Goal: Task Accomplishment & Management: Manage account settings

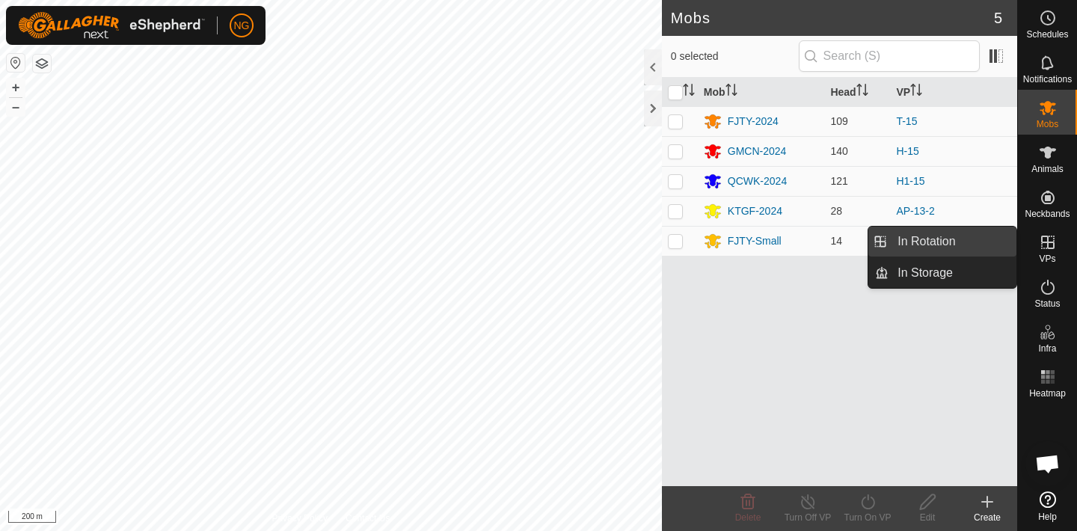
click at [966, 238] on link "In Rotation" at bounding box center [952, 242] width 128 height 30
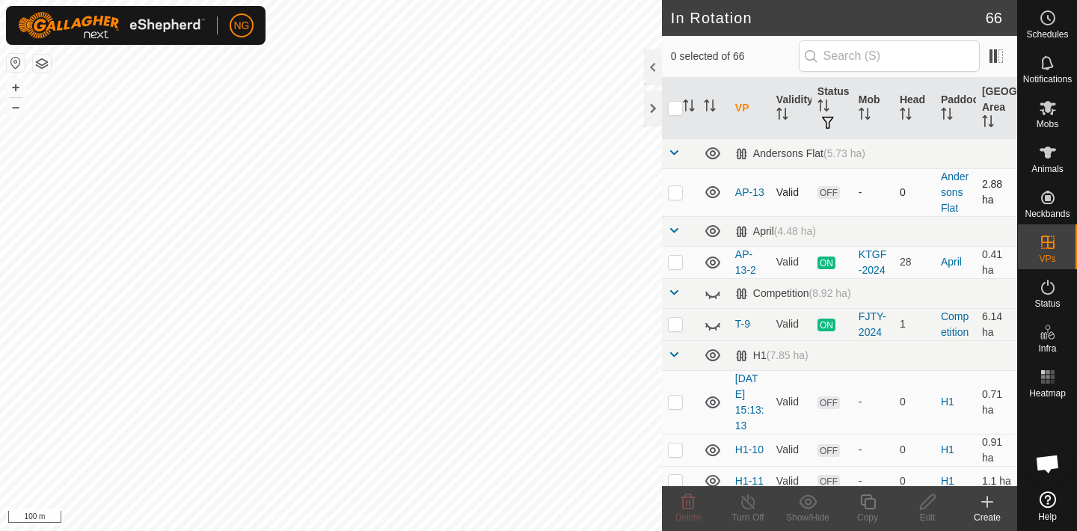
click at [678, 193] on p-checkbox at bounding box center [675, 192] width 15 height 12
click at [689, 503] on icon at bounding box center [688, 501] width 14 height 15
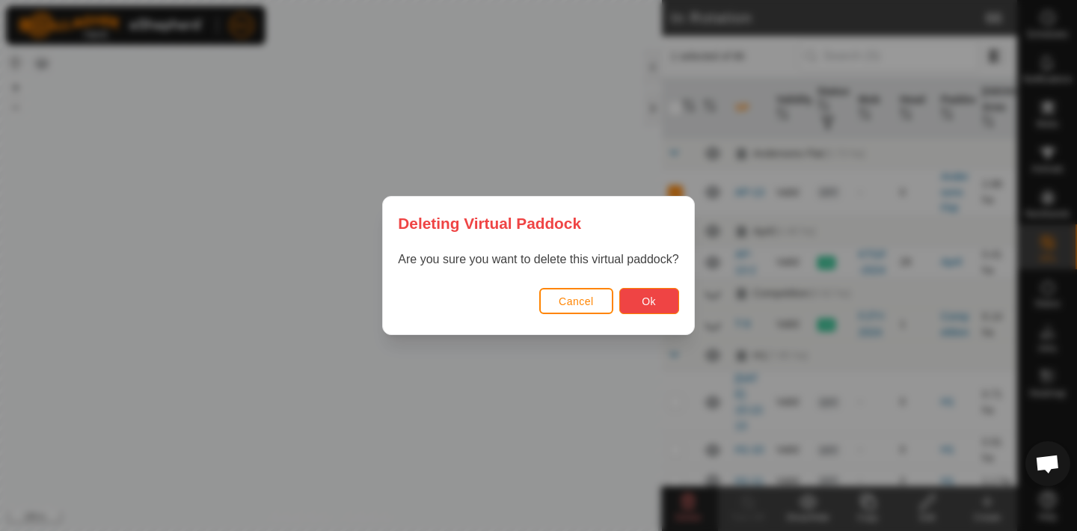
click at [644, 293] on button "Ok" at bounding box center [649, 301] width 60 height 26
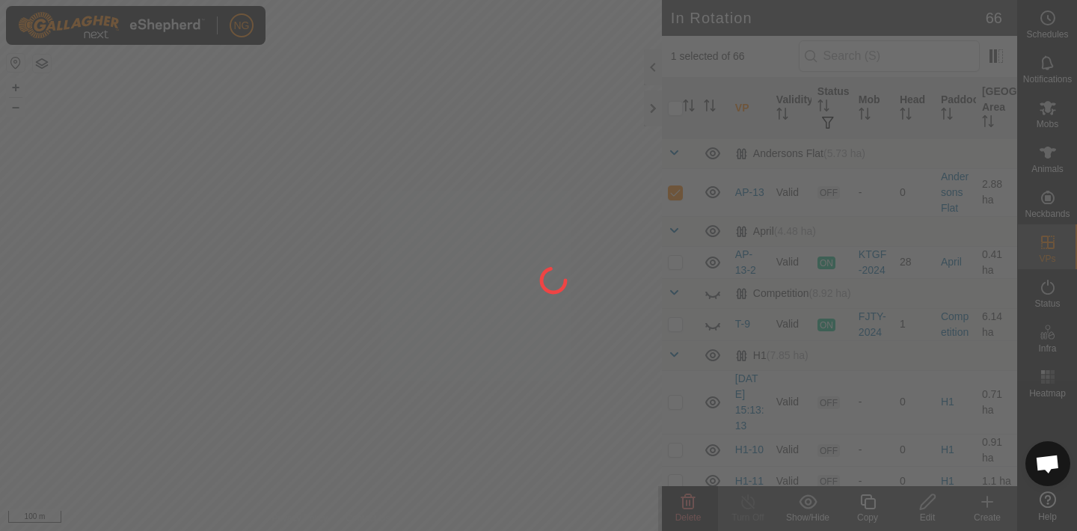
checkbox input "false"
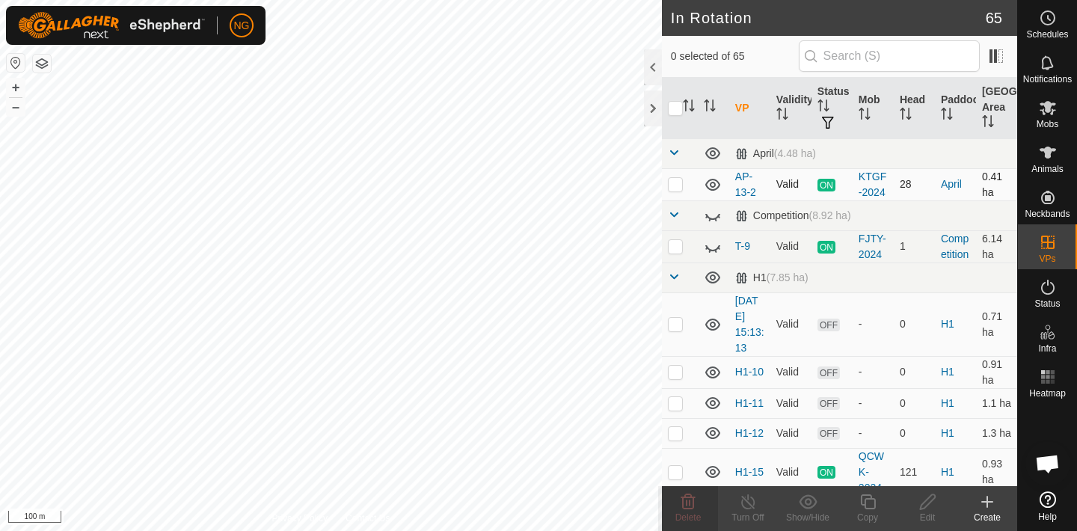
click at [673, 182] on p-checkbox at bounding box center [675, 184] width 15 height 12
checkbox input "true"
click at [866, 500] on icon at bounding box center [867, 502] width 19 height 18
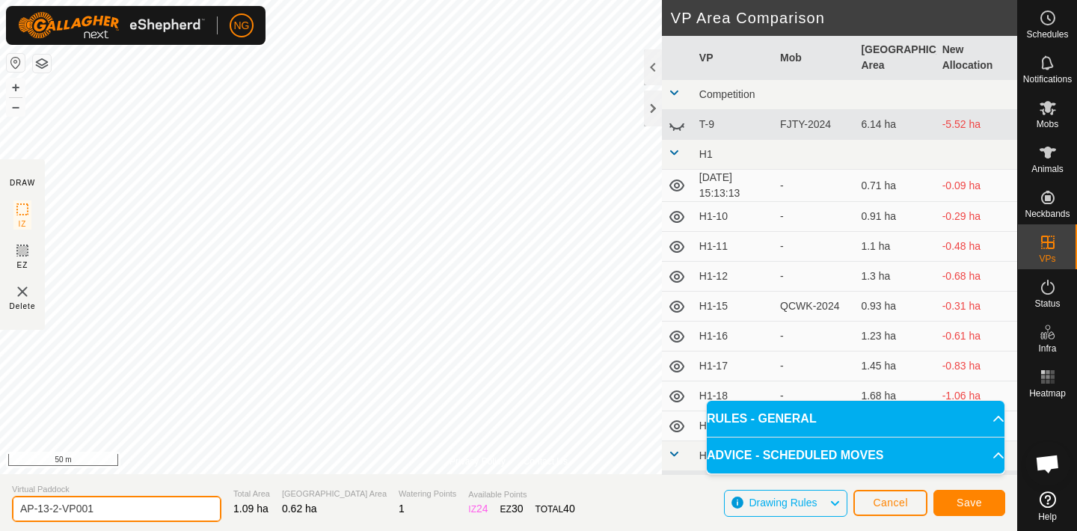
click at [105, 511] on input "AP-13-2-VP001" at bounding box center [116, 509] width 209 height 26
type input "AP-14"
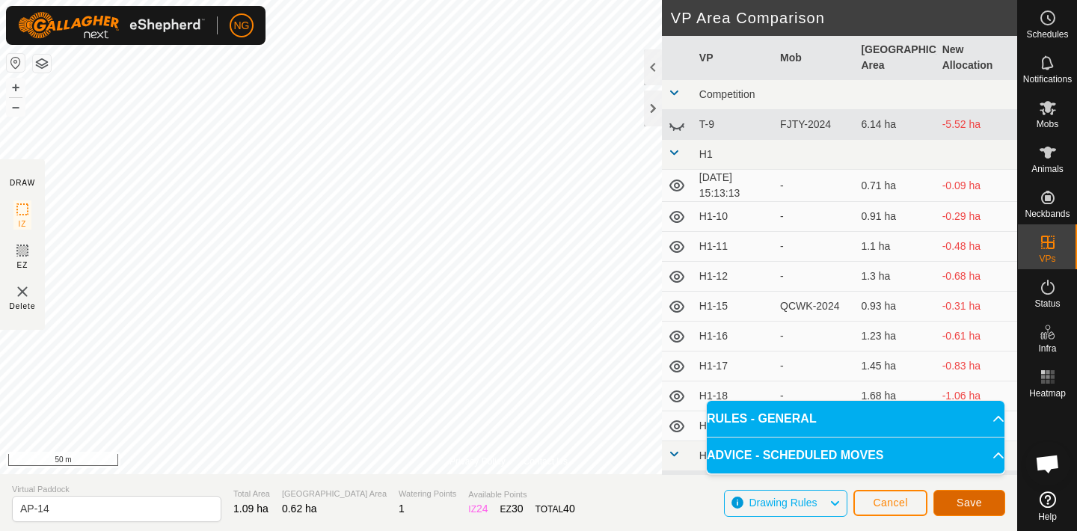
click at [965, 505] on span "Save" at bounding box center [968, 503] width 25 height 12
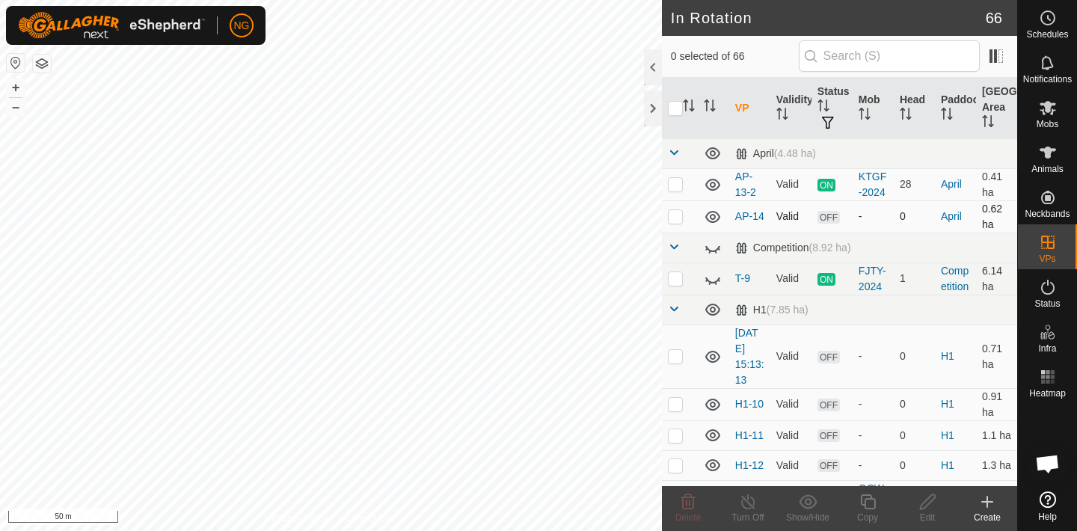
click at [678, 215] on p-checkbox at bounding box center [675, 216] width 15 height 12
checkbox input "true"
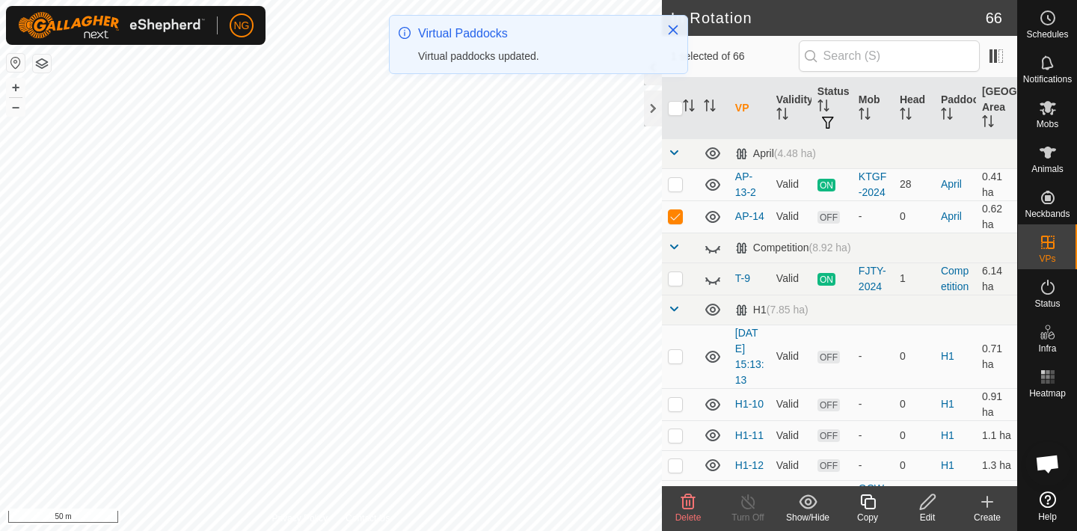
click at [867, 504] on icon at bounding box center [867, 502] width 19 height 18
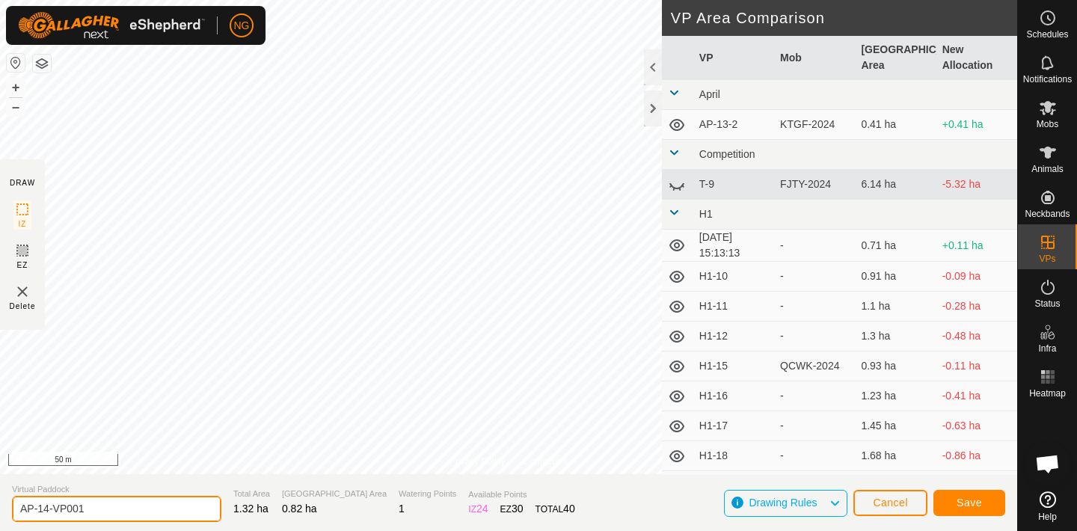
click at [87, 509] on input "AP-14-VP001" at bounding box center [116, 509] width 209 height 26
type input "AP-15"
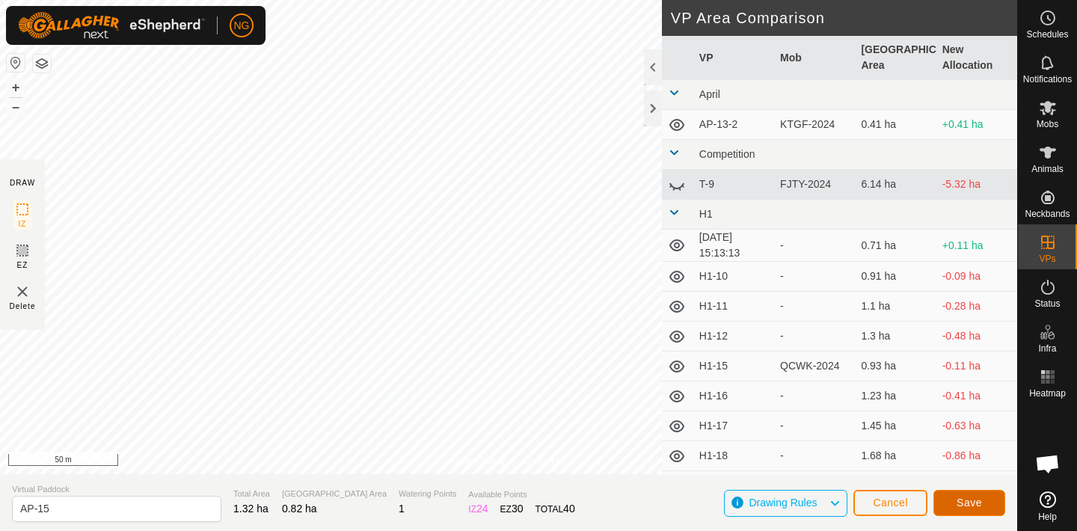
click at [961, 501] on span "Save" at bounding box center [968, 503] width 25 height 12
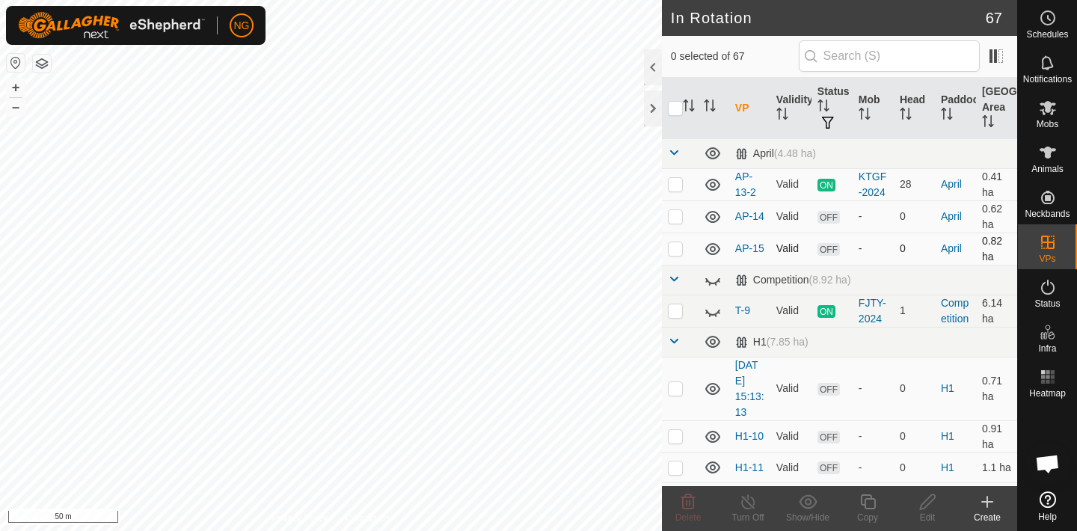
click at [676, 249] on p-checkbox at bounding box center [675, 248] width 15 height 12
checkbox input "true"
click at [869, 502] on icon at bounding box center [867, 502] width 19 height 18
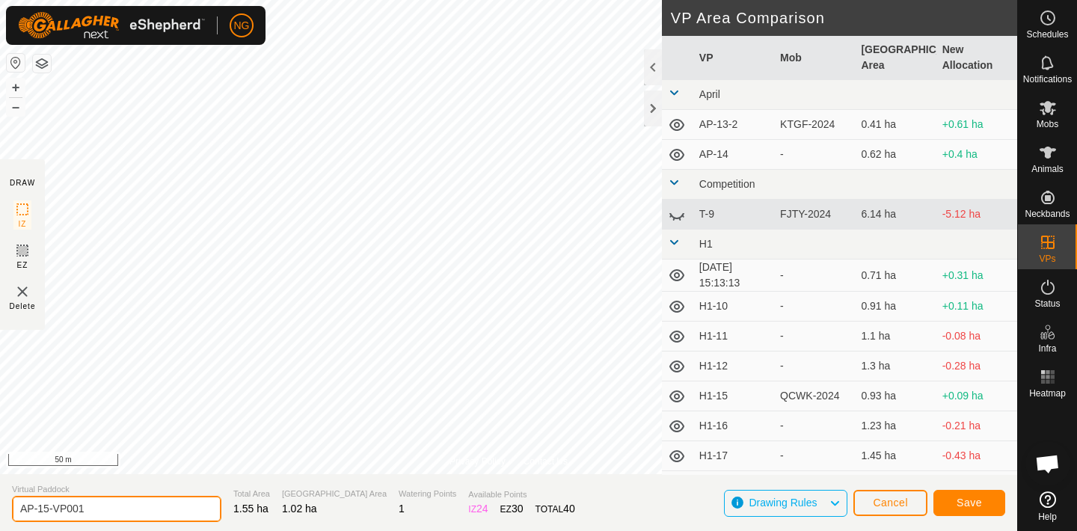
click at [102, 506] on input "AP-15-VP001" at bounding box center [116, 509] width 209 height 26
type input "AP-16"
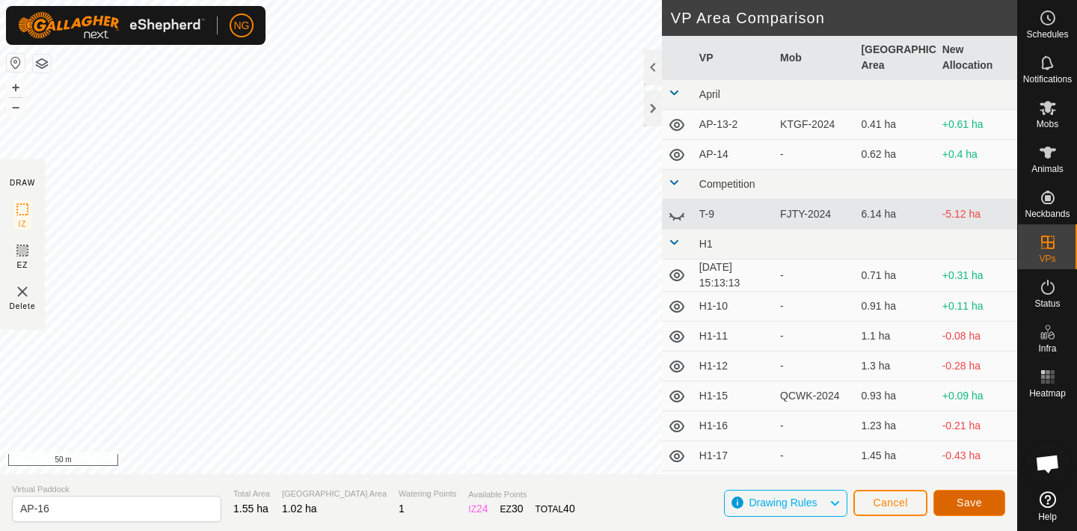
click at [970, 499] on span "Save" at bounding box center [968, 503] width 25 height 12
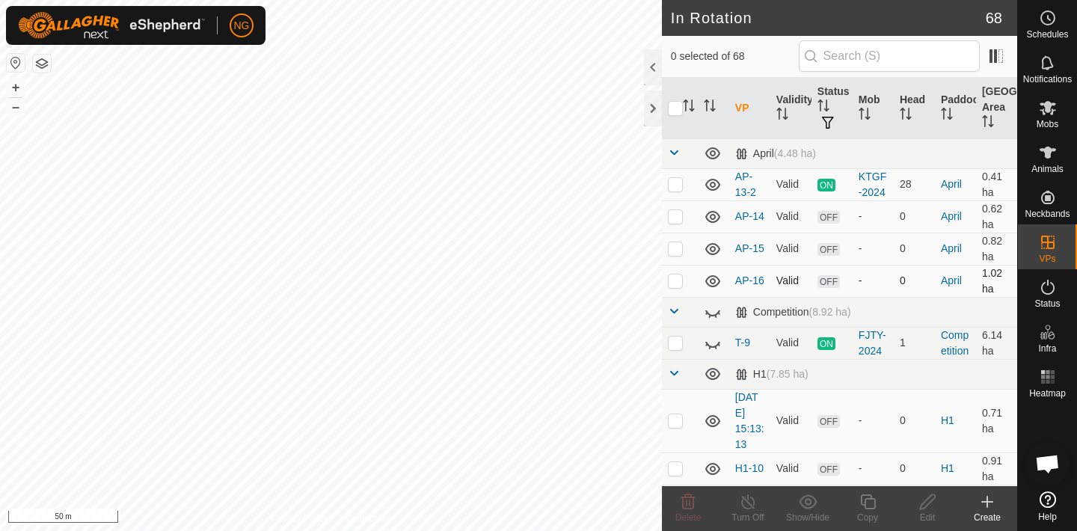
click at [675, 282] on p-checkbox at bounding box center [675, 280] width 15 height 12
click at [674, 281] on p-checkbox at bounding box center [675, 280] width 15 height 12
checkbox input "false"
click at [675, 344] on p-checkbox at bounding box center [675, 343] width 15 height 12
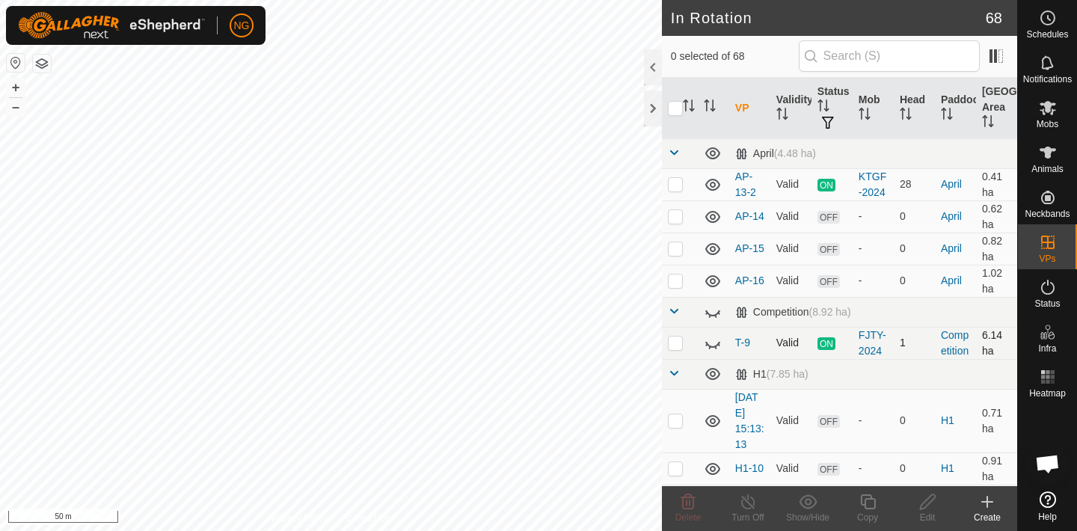
click at [675, 345] on p-checkbox at bounding box center [675, 343] width 15 height 12
click at [712, 344] on icon at bounding box center [713, 343] width 18 height 18
click at [675, 341] on p-checkbox at bounding box center [675, 343] width 15 height 12
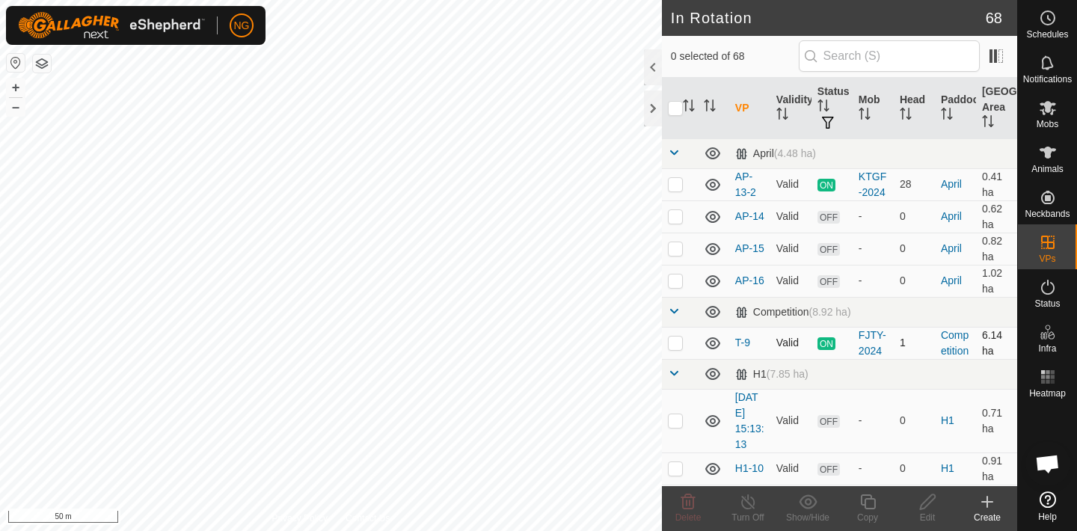
click at [674, 341] on p-checkbox at bounding box center [675, 343] width 15 height 12
checkbox input "true"
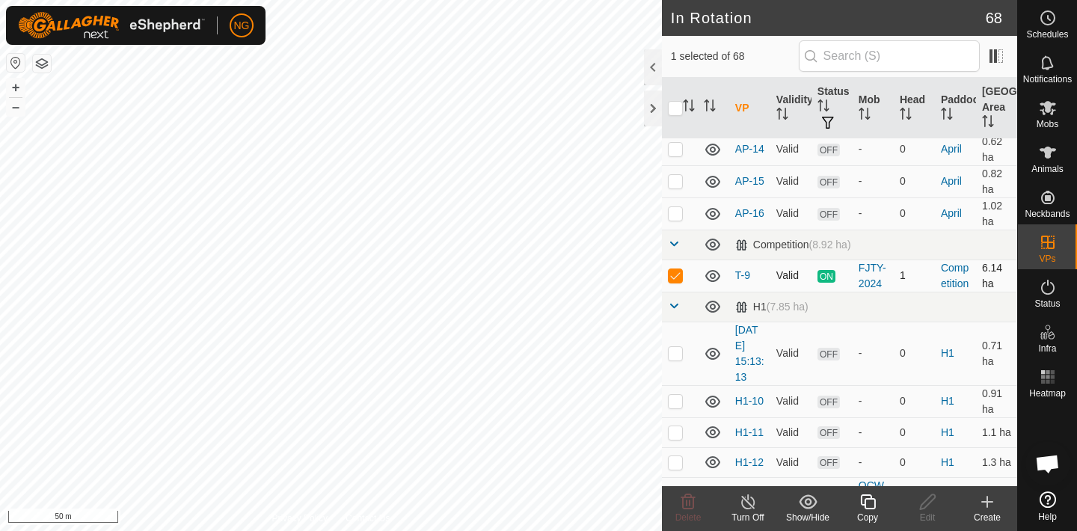
scroll to position [58, 0]
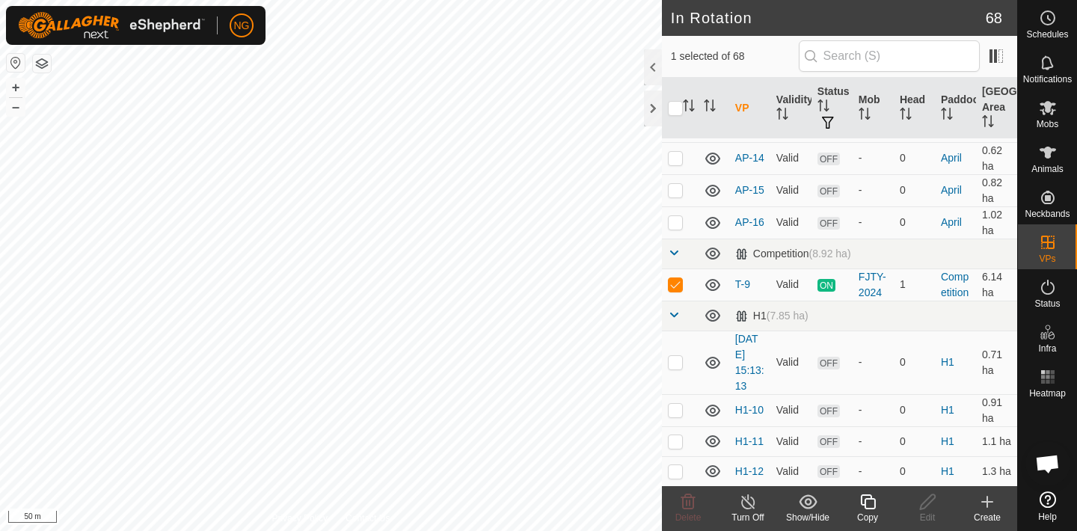
click at [869, 501] on icon at bounding box center [867, 502] width 19 height 18
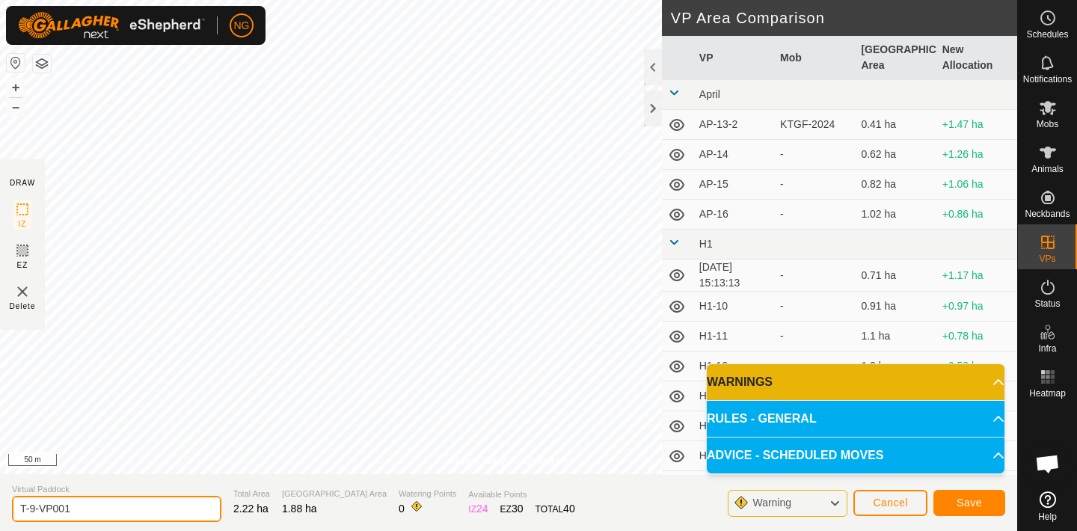
click at [82, 506] on input "T-9-VP001" at bounding box center [116, 509] width 209 height 26
type input "T-9-2"
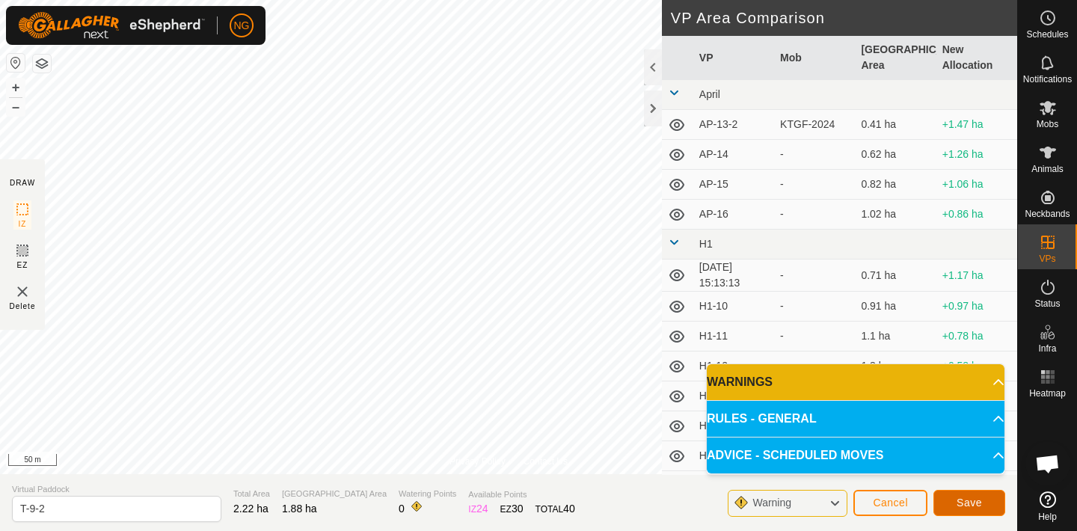
click at [953, 501] on button "Save" at bounding box center [969, 503] width 72 height 26
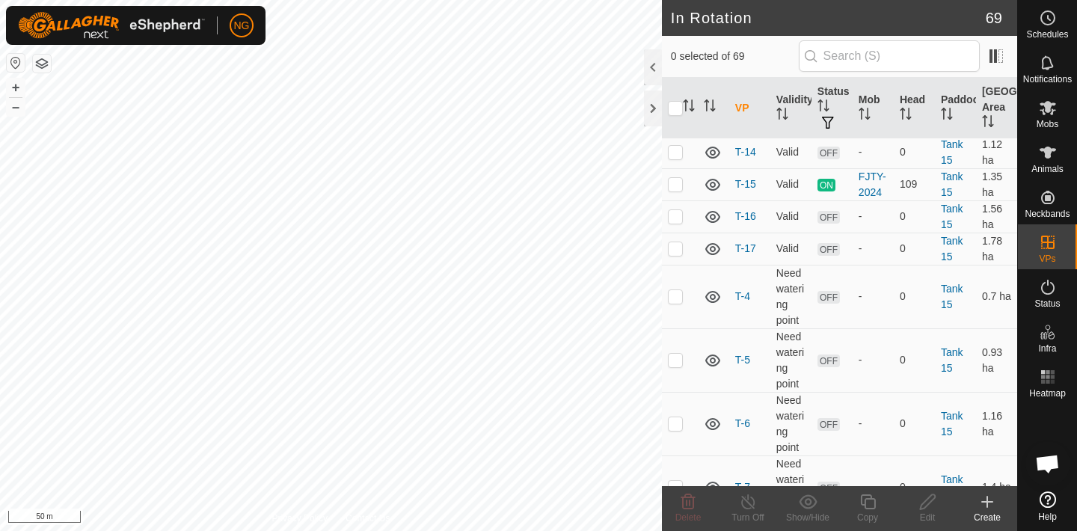
scroll to position [2294, 0]
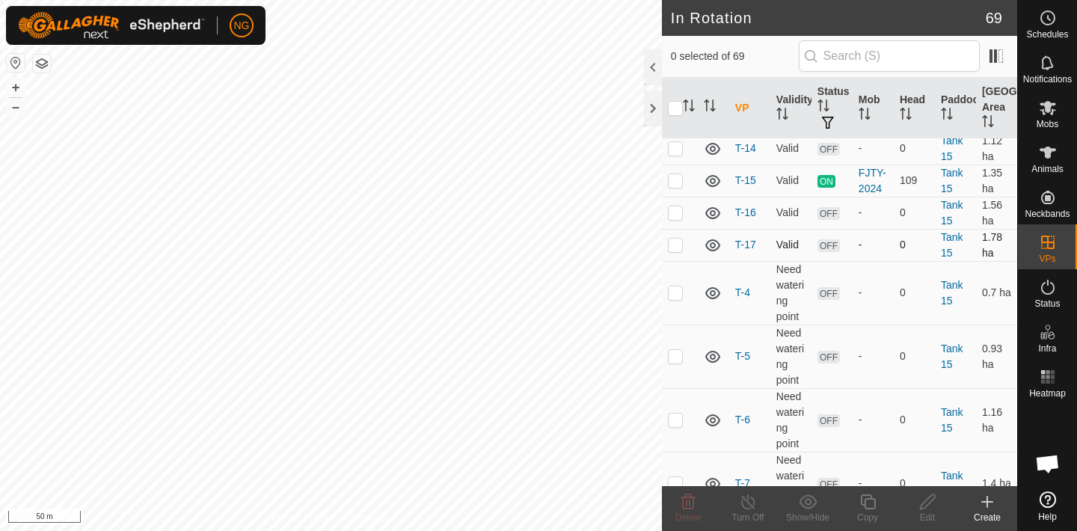
click at [675, 239] on p-checkbox at bounding box center [675, 245] width 15 height 12
checkbox input "true"
click at [870, 502] on icon at bounding box center [867, 502] width 19 height 18
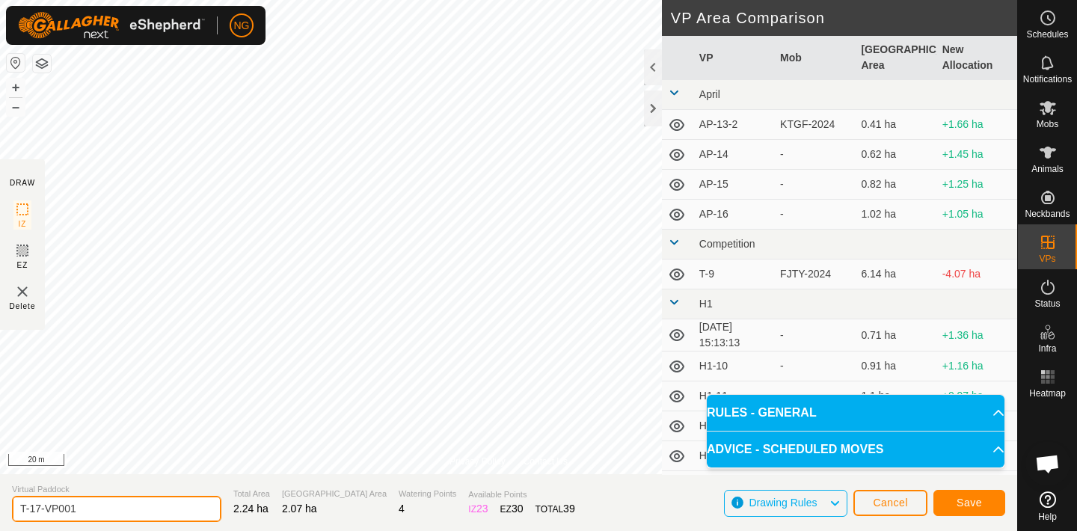
click at [90, 509] on input "T-17-VP001" at bounding box center [116, 509] width 209 height 26
type input "T-18"
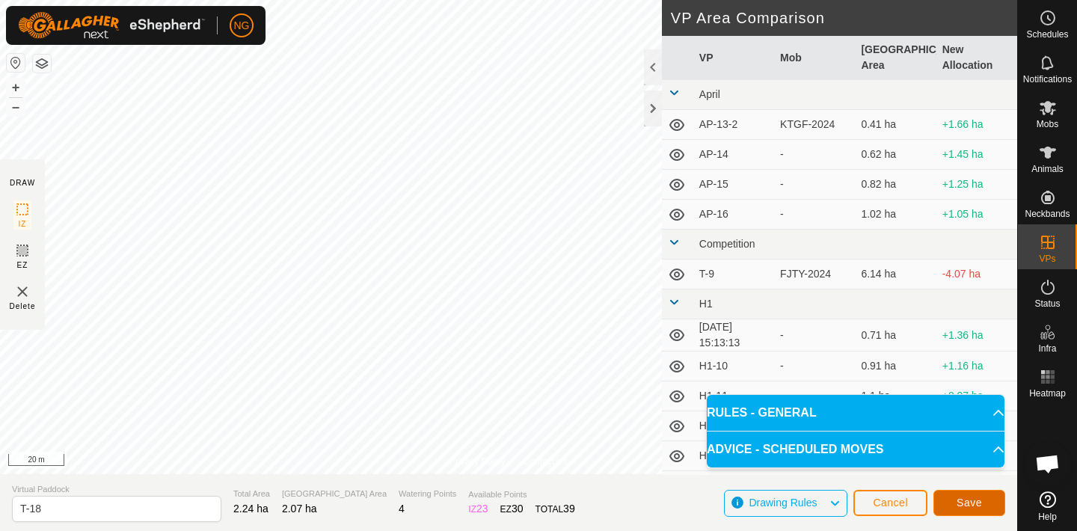
click at [969, 503] on span "Save" at bounding box center [968, 503] width 25 height 12
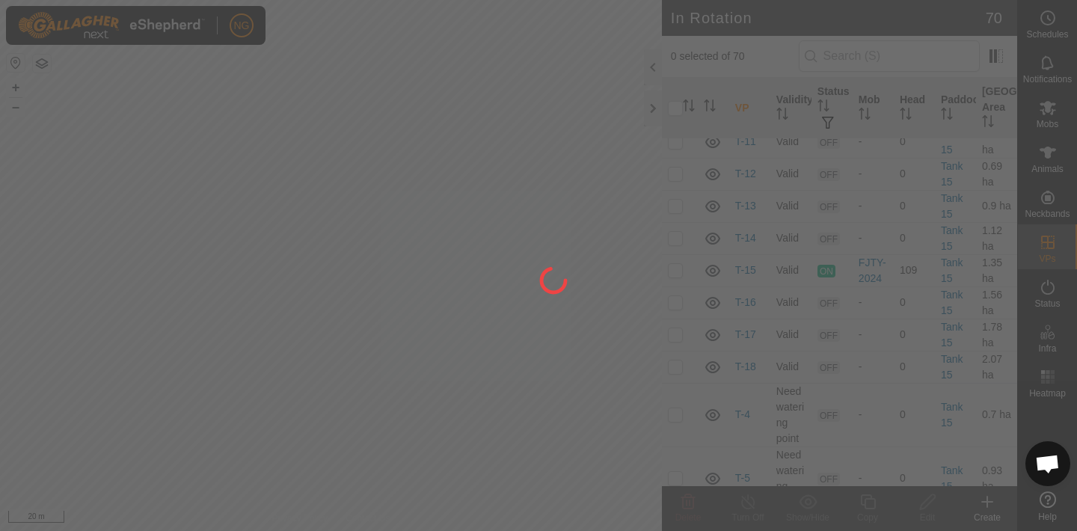
scroll to position [2205, 0]
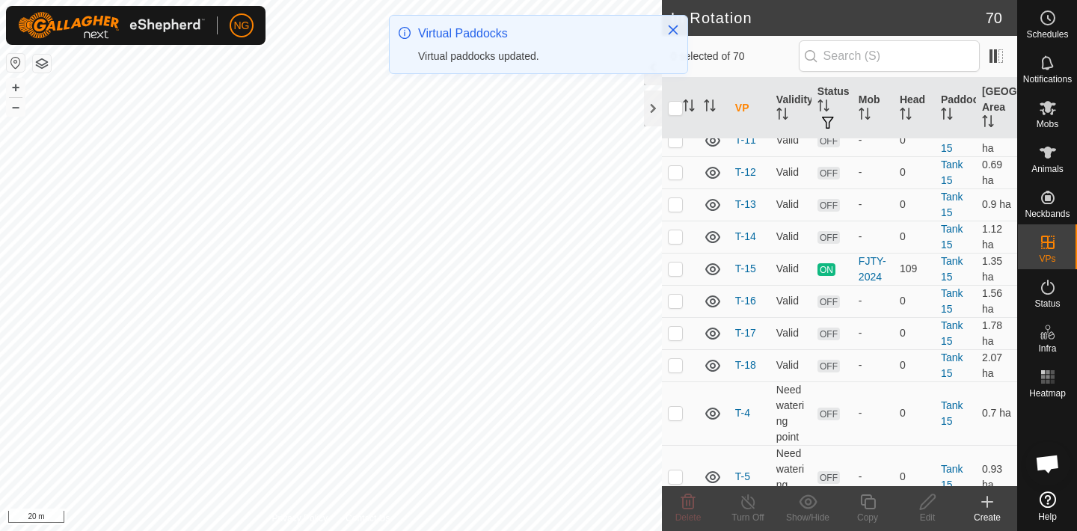
click at [677, 359] on p-checkbox at bounding box center [675, 365] width 15 height 12
checkbox input "true"
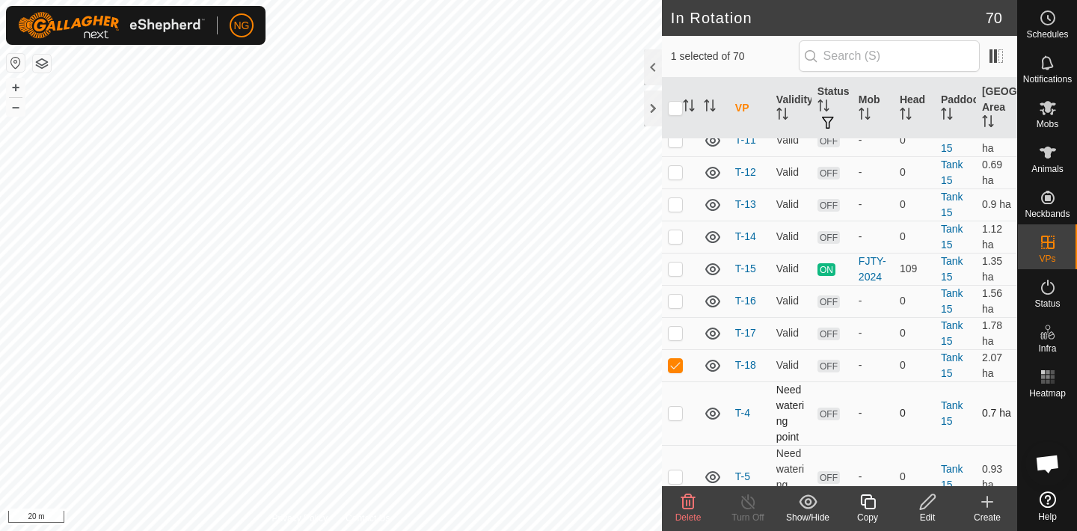
click at [672, 351] on div "In Rotation 70 1 selected of 70 VP Validity Status Mob Head Paddock Grazing Are…" at bounding box center [508, 265] width 1017 height 531
click at [869, 506] on icon at bounding box center [867, 502] width 19 height 18
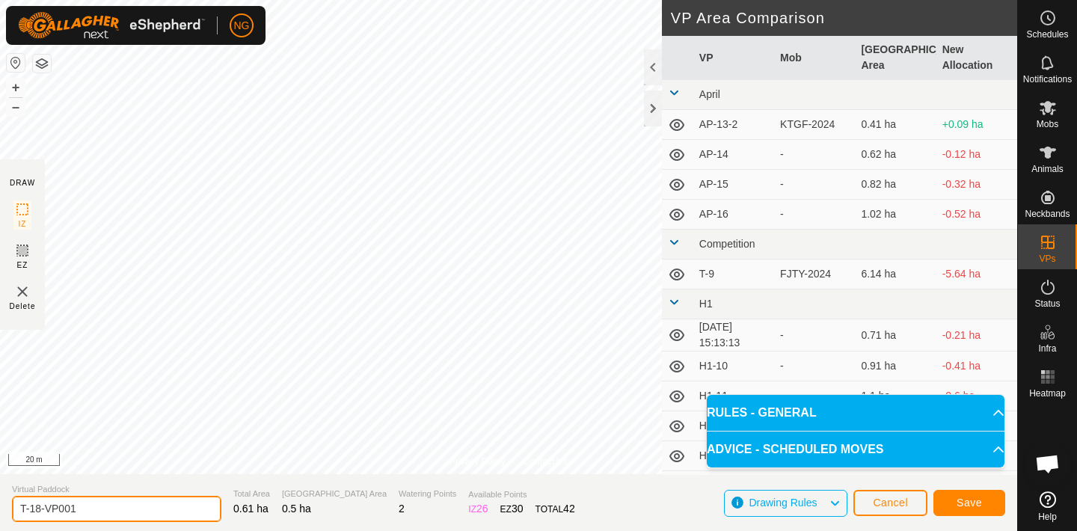
click at [93, 509] on input "T-18-VP001" at bounding box center [116, 509] width 209 height 26
type input "T-19"
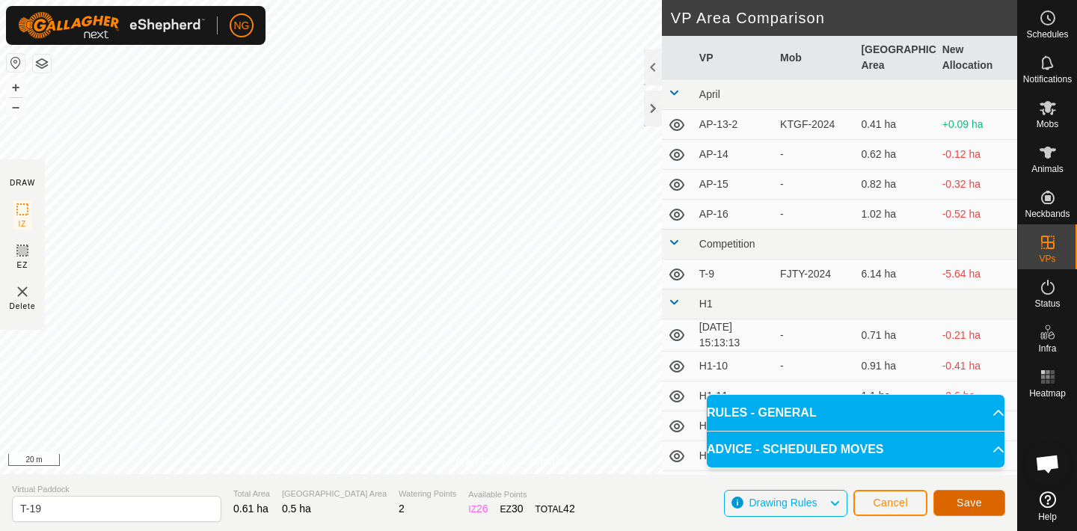
click at [949, 499] on button "Save" at bounding box center [969, 503] width 72 height 26
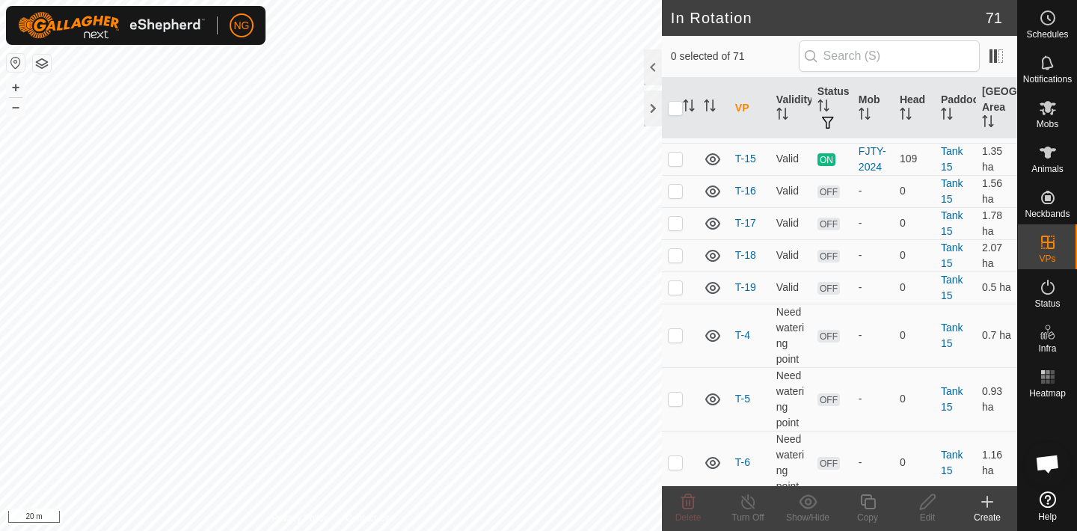
scroll to position [2323, 0]
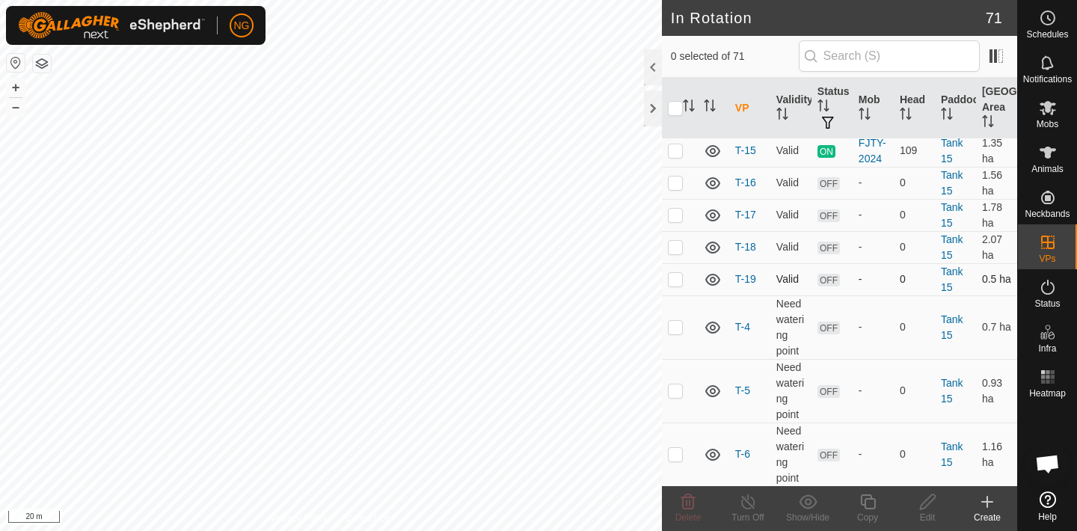
click at [675, 273] on p-checkbox at bounding box center [675, 279] width 15 height 12
checkbox input "true"
click at [873, 508] on icon at bounding box center [867, 501] width 15 height 15
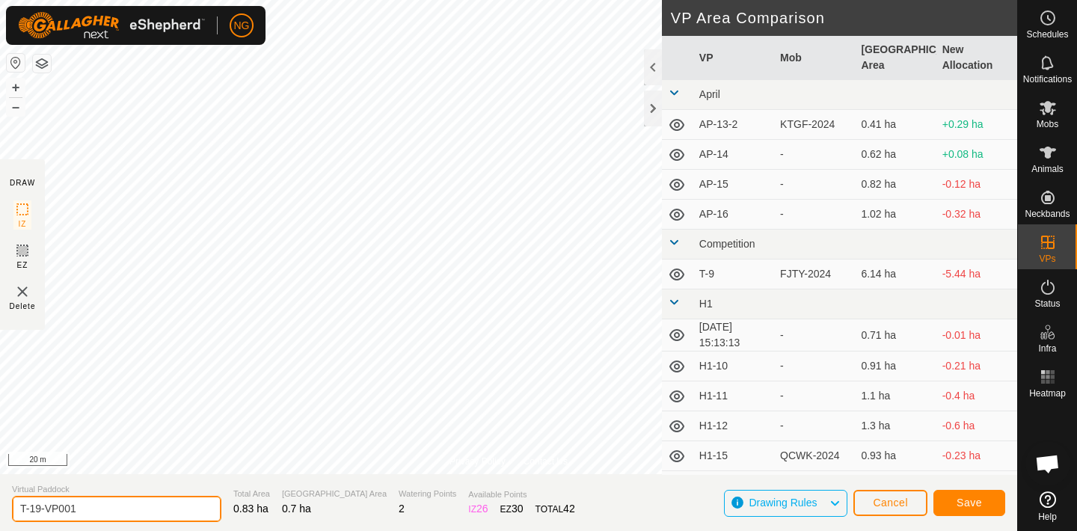
click at [96, 506] on input "T-19-VP001" at bounding box center [116, 509] width 209 height 26
type input "T-20"
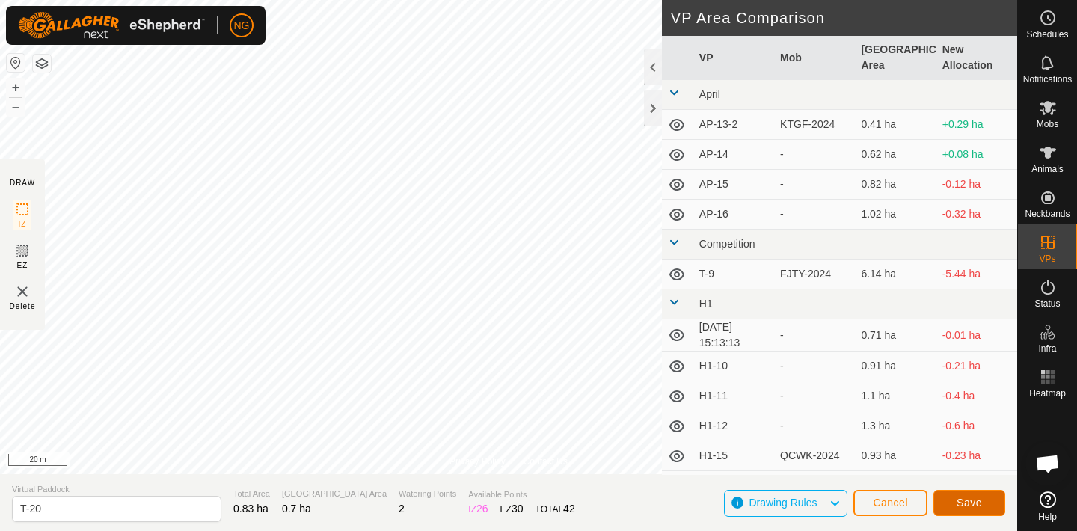
click at [964, 498] on span "Save" at bounding box center [968, 503] width 25 height 12
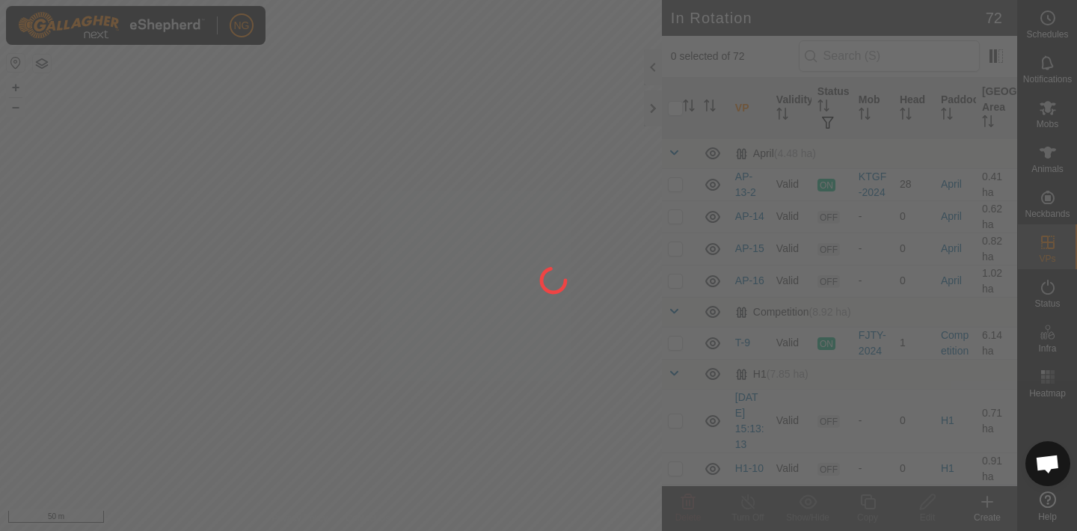
drag, startPoint x: 676, startPoint y: 399, endPoint x: 283, endPoint y: 301, distance: 405.5
click at [283, 301] on div at bounding box center [538, 265] width 1077 height 531
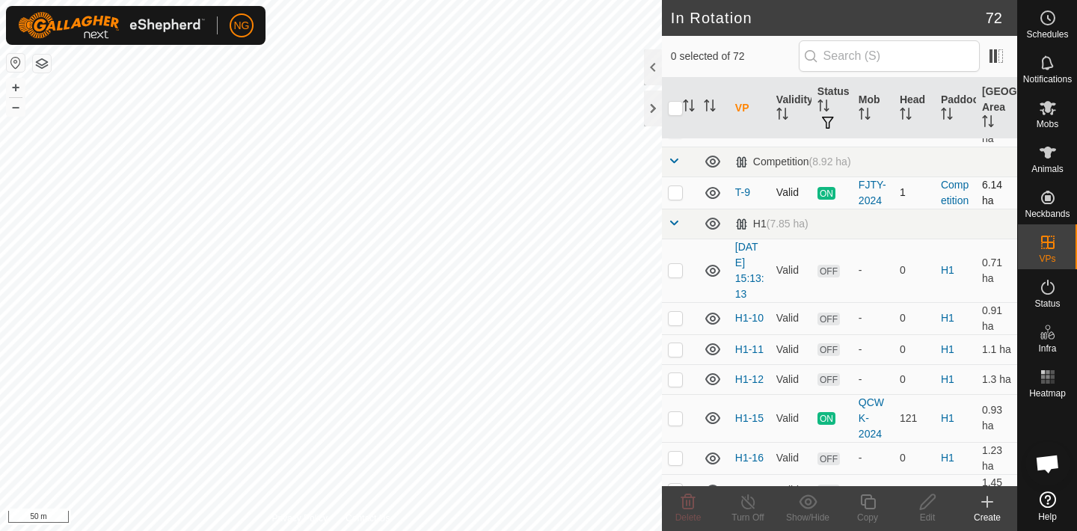
scroll to position [152, 0]
click at [673, 316] on p-checkbox at bounding box center [675, 316] width 15 height 12
checkbox input "false"
click at [676, 375] on p-checkbox at bounding box center [675, 378] width 15 height 12
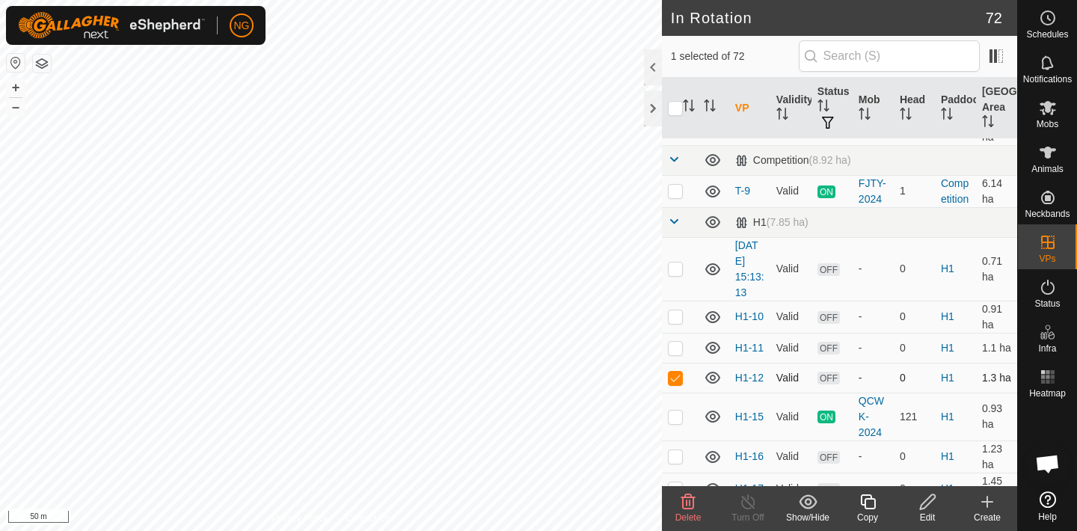
click at [676, 375] on p-checkbox at bounding box center [675, 378] width 15 height 12
checkbox input "false"
click at [677, 267] on p-checkbox at bounding box center [675, 268] width 15 height 12
click at [675, 268] on p-checkbox at bounding box center [675, 268] width 15 height 12
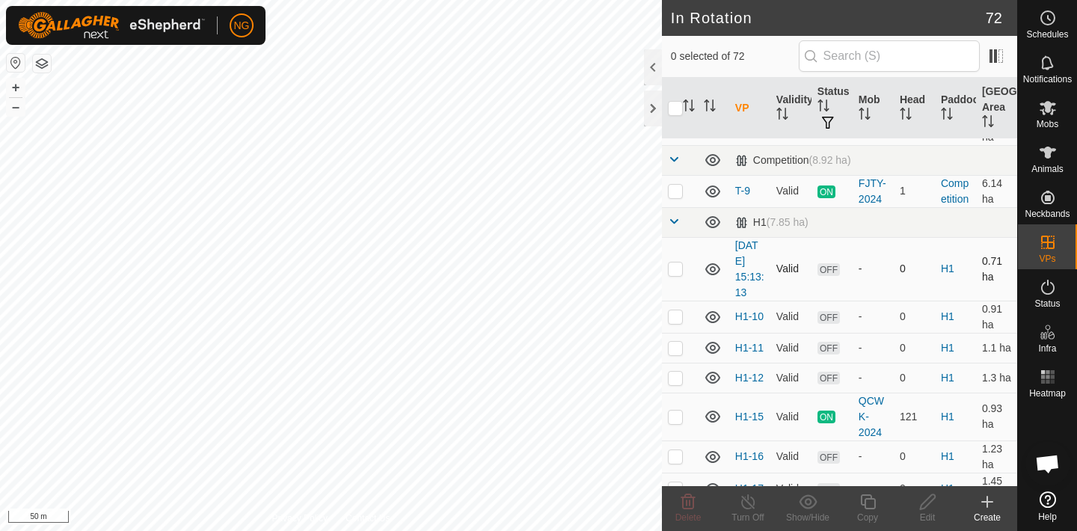
checkbox input "true"
click at [926, 503] on icon at bounding box center [927, 502] width 19 height 18
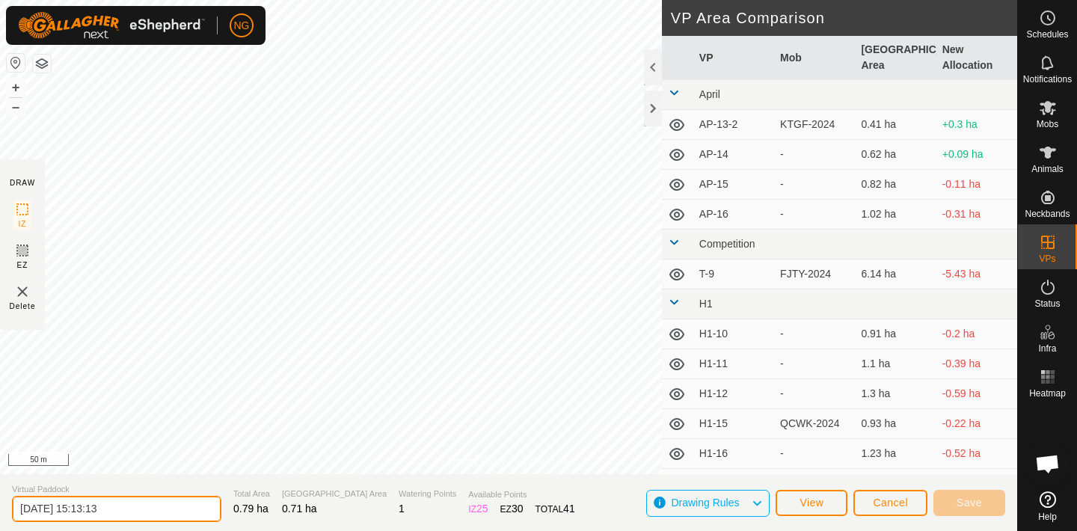
click at [131, 508] on input "[DATE] 15:13:13" at bounding box center [116, 509] width 209 height 26
type input "2"
type input "H1"
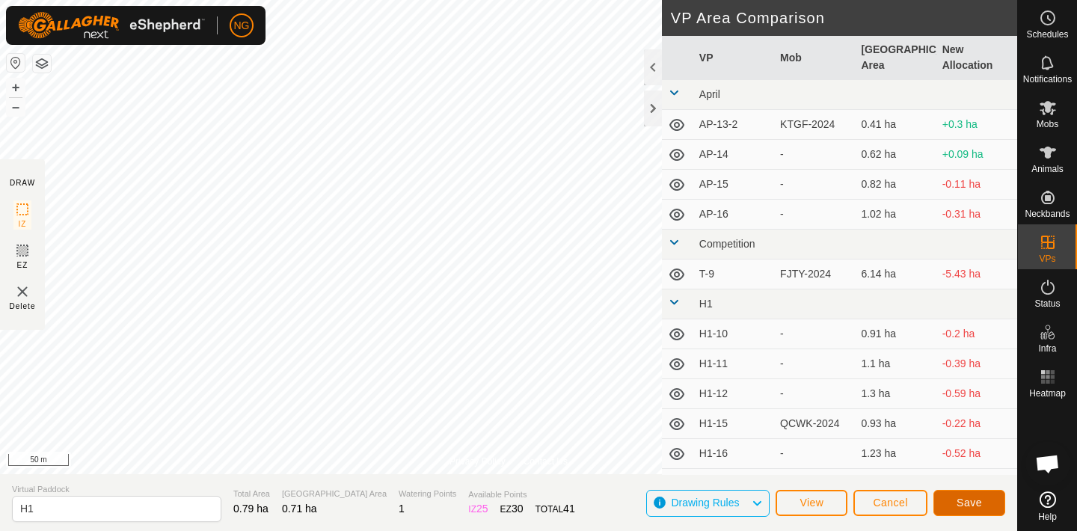
click at [953, 499] on button "Save" at bounding box center [969, 503] width 72 height 26
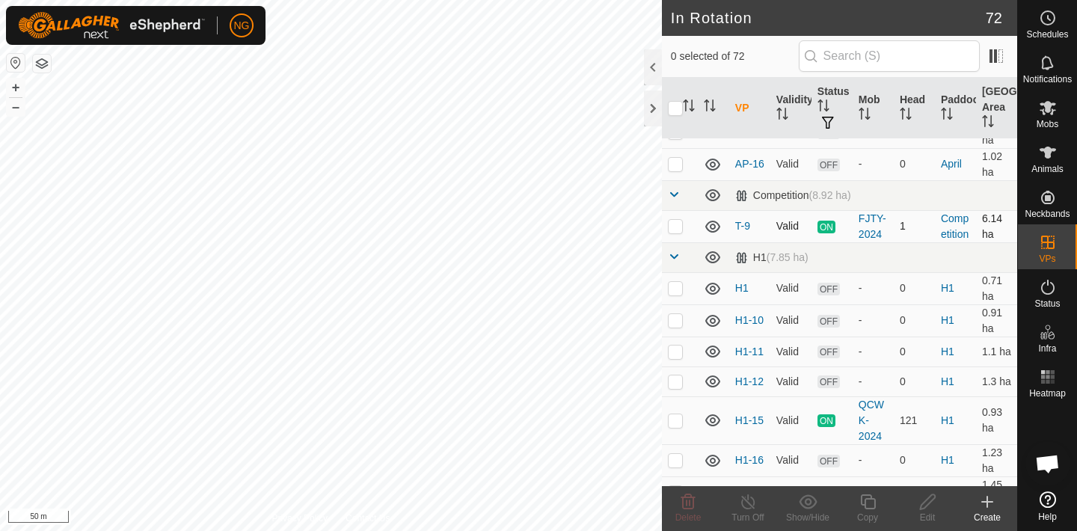
scroll to position [120, 0]
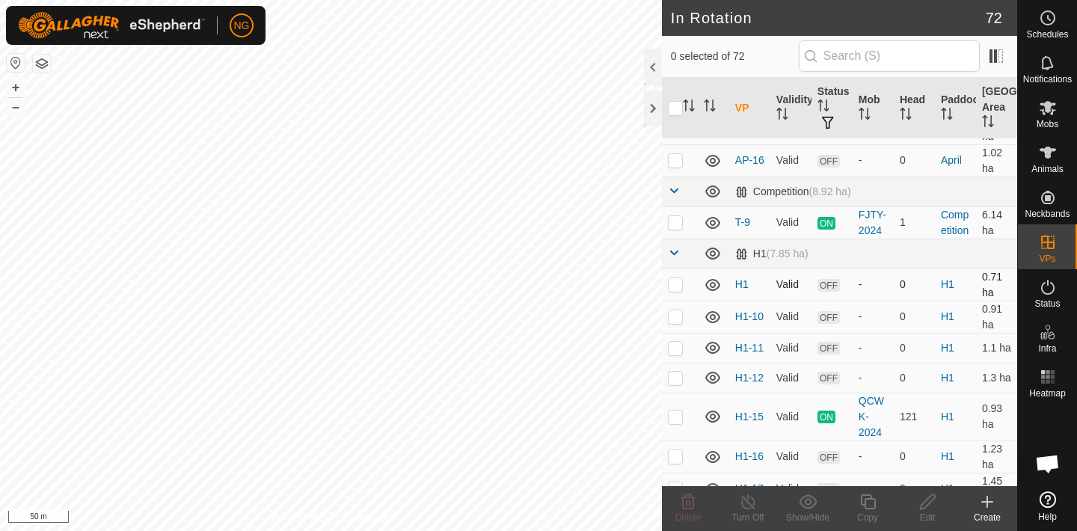
click at [675, 285] on p-checkbox at bounding box center [675, 284] width 15 height 12
checkbox input "false"
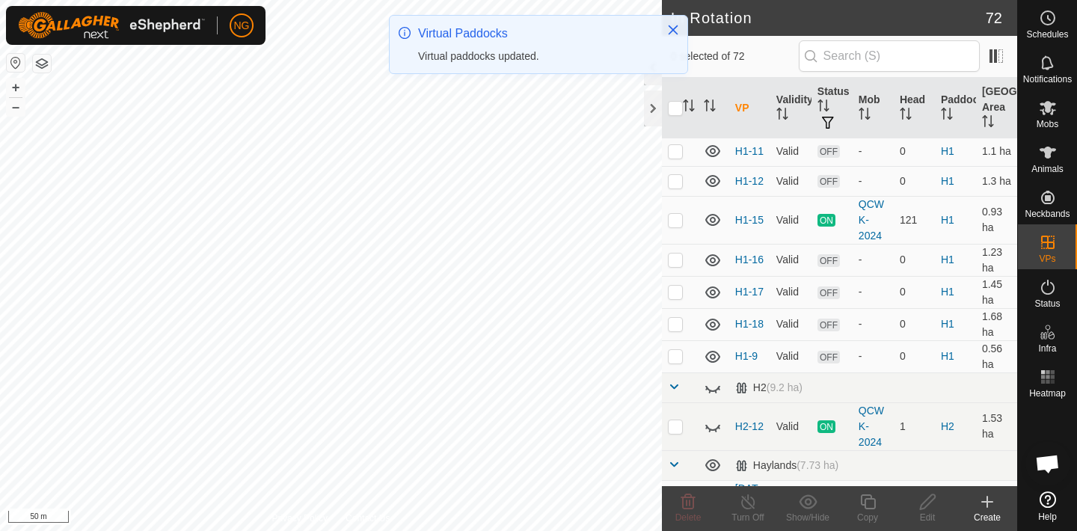
scroll to position [318, 0]
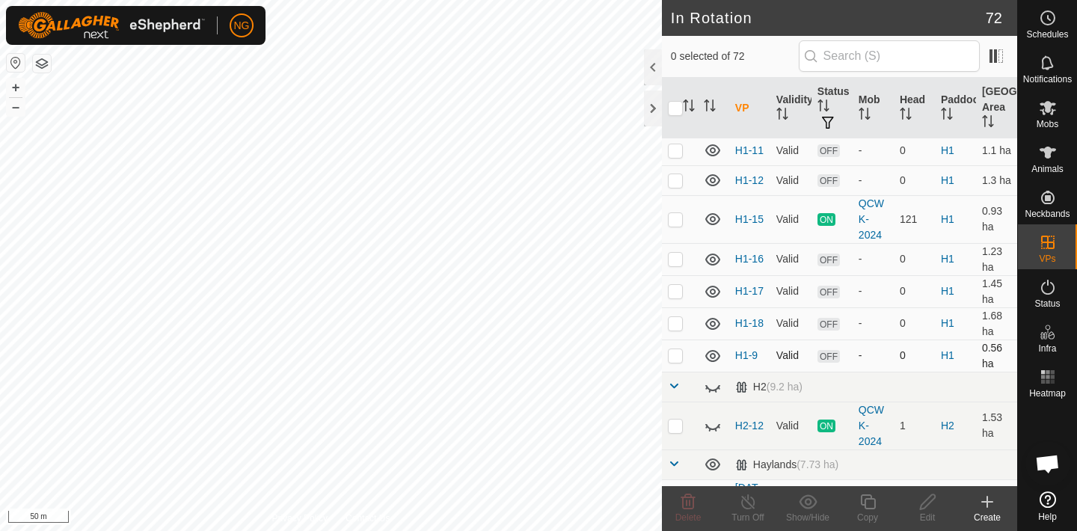
click at [672, 356] on p-checkbox at bounding box center [675, 355] width 15 height 12
checkbox input "false"
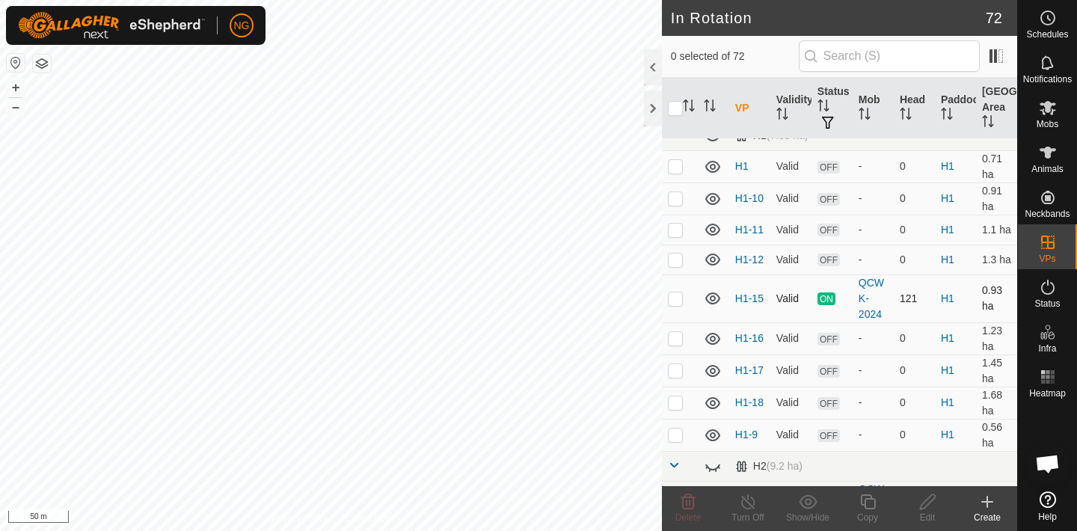
scroll to position [242, 0]
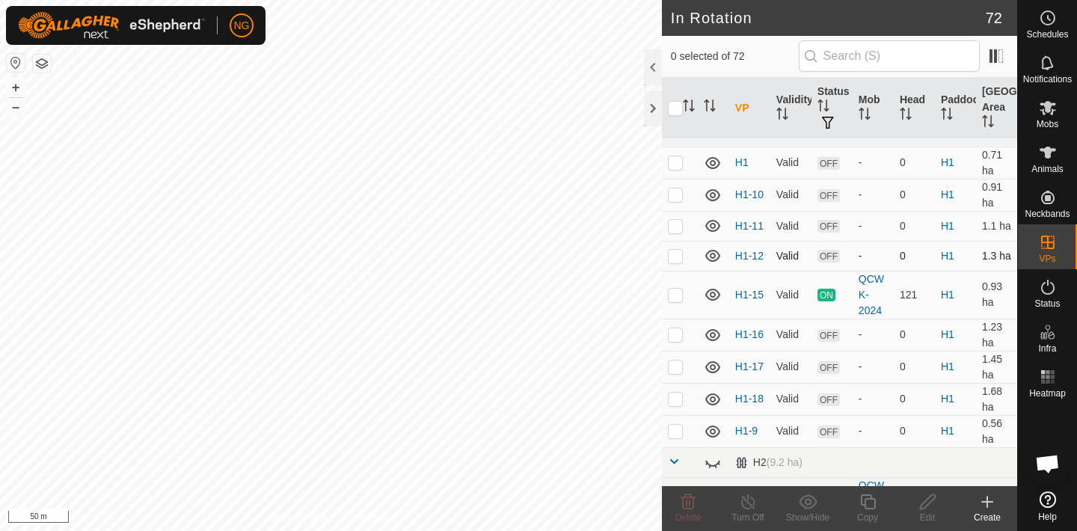
click at [676, 253] on p-checkbox at bounding box center [675, 256] width 15 height 12
checkbox input "false"
click at [675, 432] on p-checkbox at bounding box center [675, 431] width 15 height 12
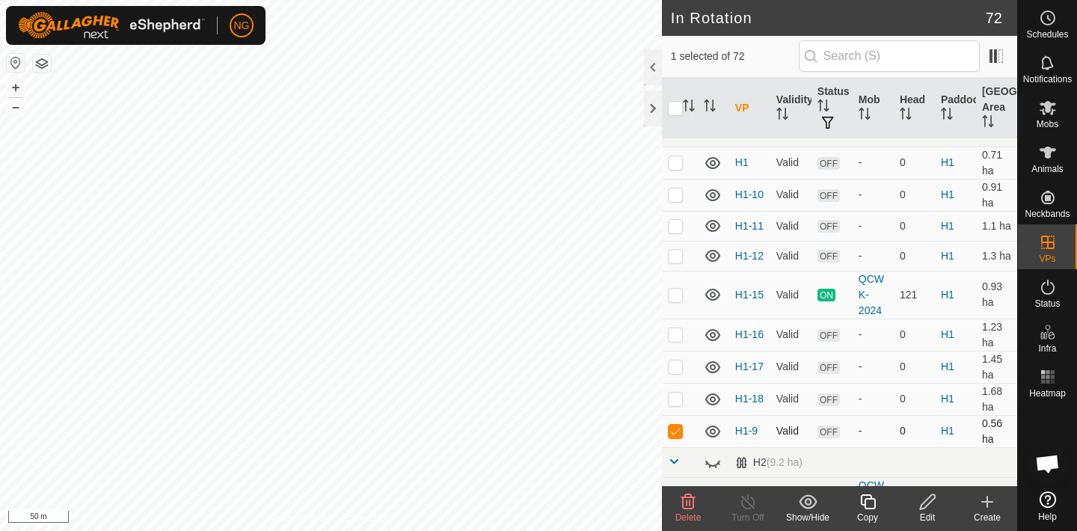
checkbox input "false"
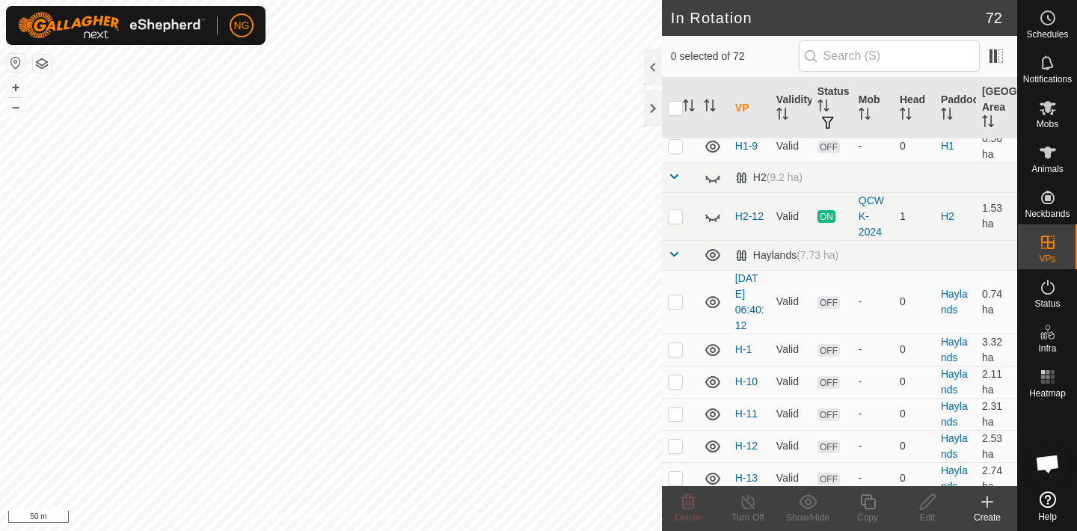
scroll to position [530, 0]
click at [675, 343] on p-checkbox at bounding box center [675, 346] width 15 height 12
checkbox input "false"
click at [672, 299] on p-checkbox at bounding box center [675, 298] width 15 height 12
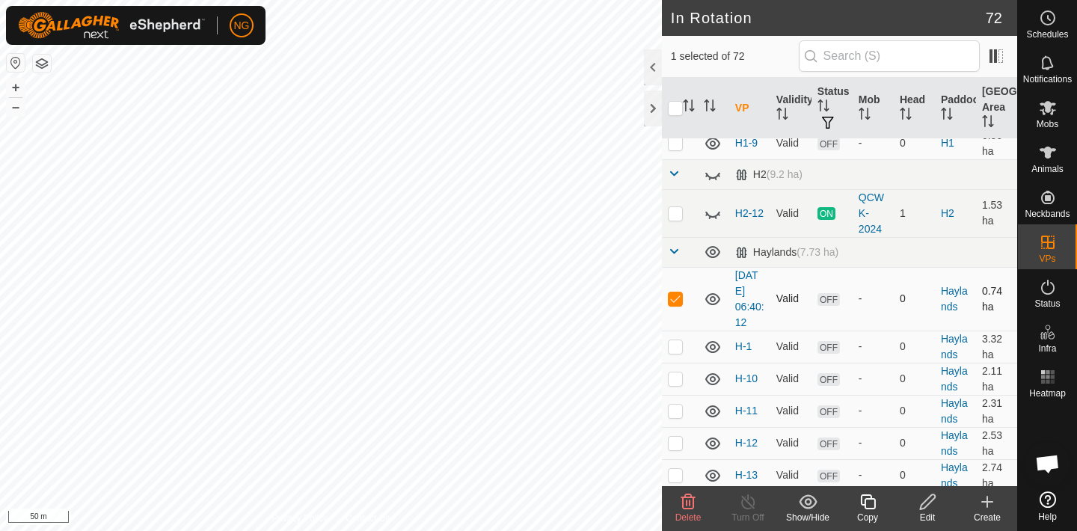
click at [672, 299] on p-checkbox at bounding box center [675, 298] width 15 height 12
checkbox input "false"
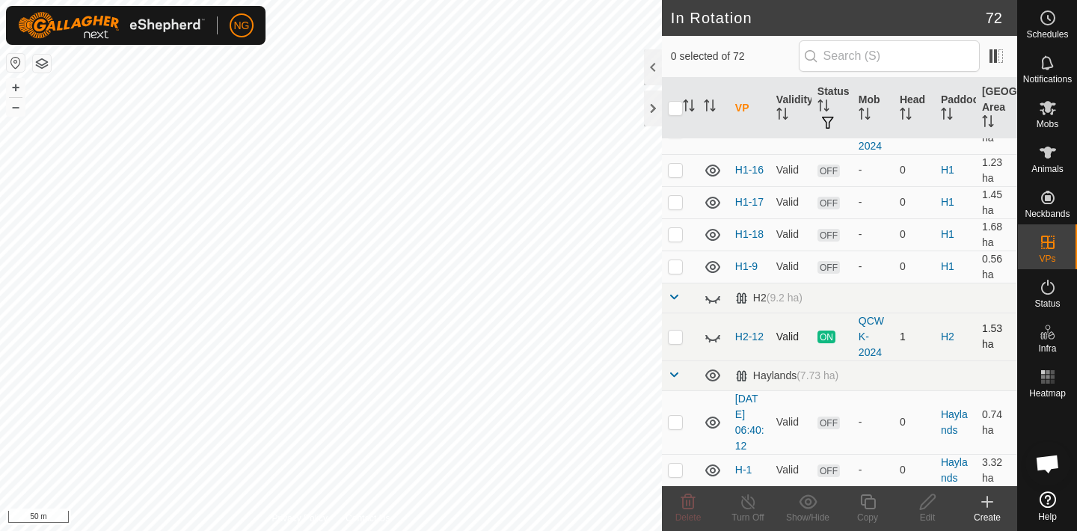
scroll to position [399, 0]
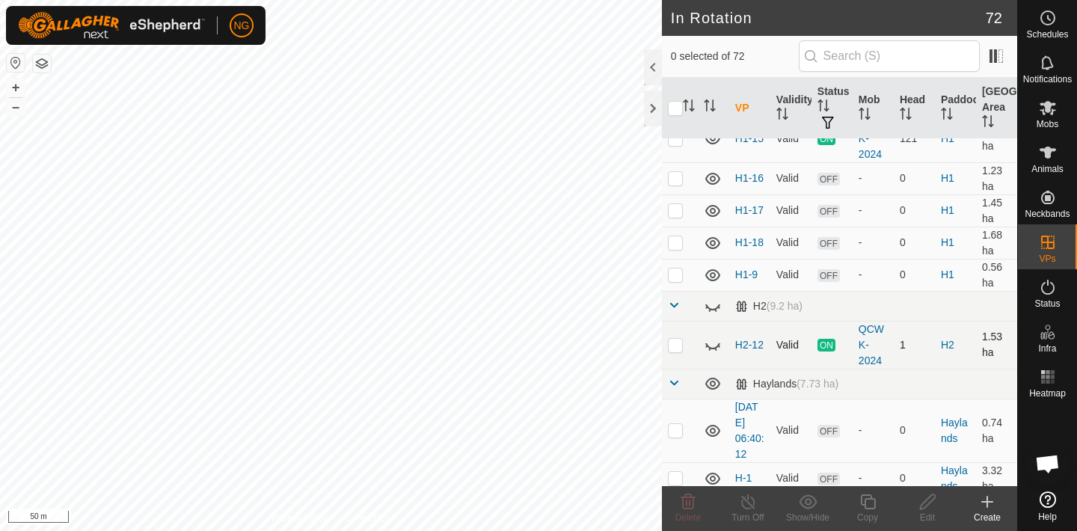
click at [675, 344] on p-checkbox at bounding box center [675, 345] width 15 height 12
checkbox input "false"
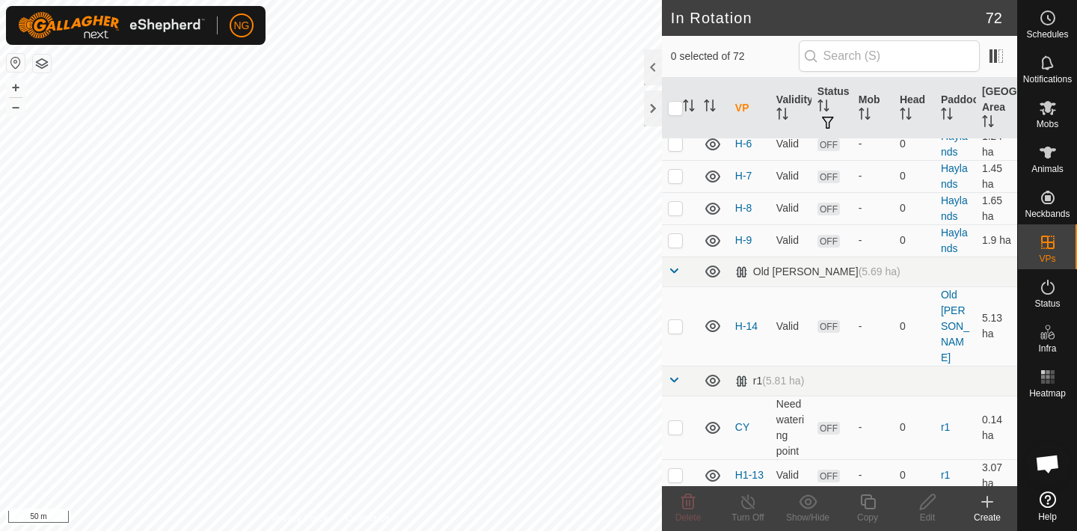
scroll to position [1621, 0]
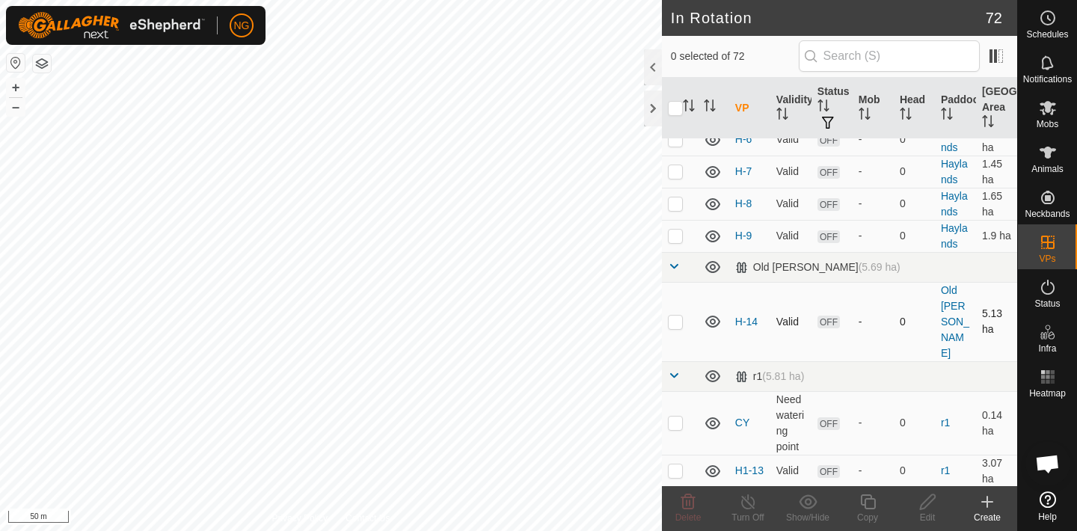
click at [675, 316] on p-checkbox at bounding box center [675, 322] width 15 height 12
checkbox input "true"
click at [928, 506] on icon at bounding box center [927, 502] width 19 height 18
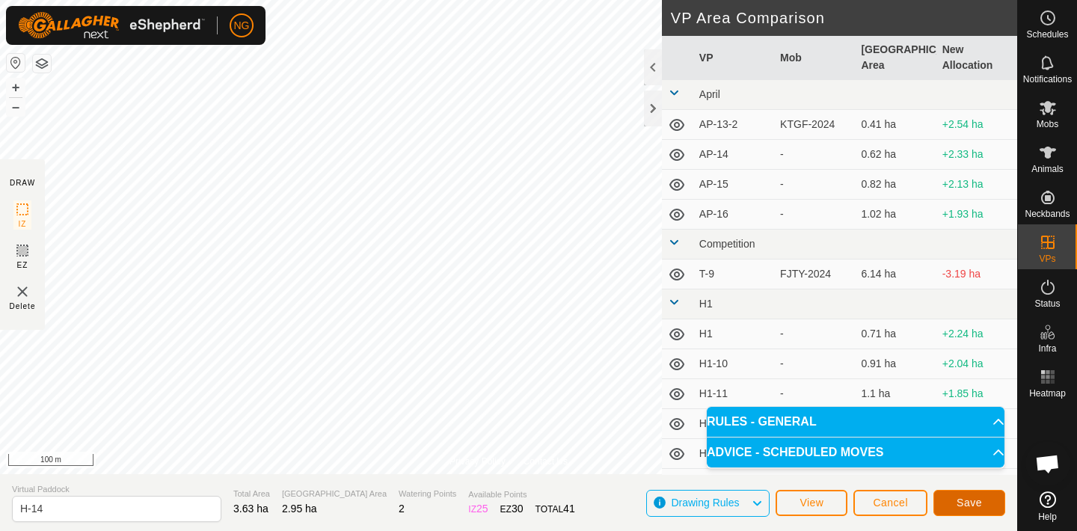
click at [971, 497] on span "Save" at bounding box center [968, 503] width 25 height 12
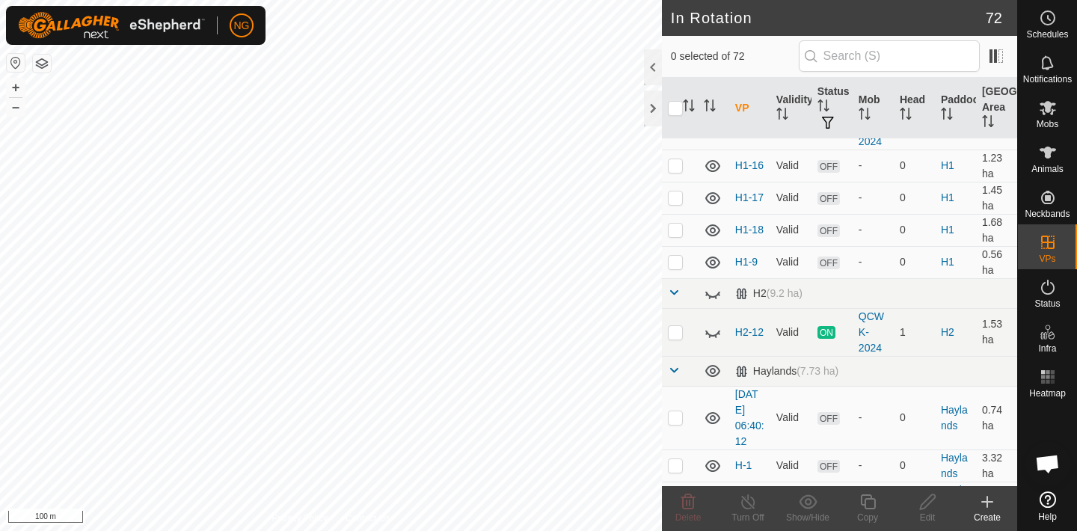
scroll to position [413, 0]
click at [712, 292] on icon at bounding box center [713, 292] width 18 height 18
click at [673, 333] on p-checkbox at bounding box center [675, 331] width 15 height 12
click at [673, 334] on p-checkbox at bounding box center [675, 331] width 15 height 12
checkbox input "false"
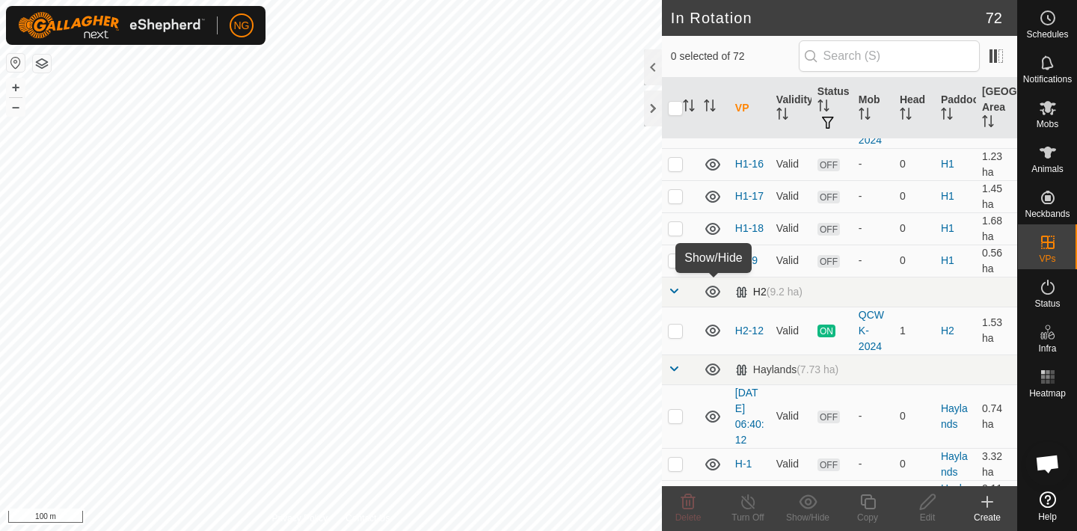
click at [715, 292] on icon at bounding box center [712, 292] width 15 height 12
click at [715, 292] on icon at bounding box center [713, 292] width 18 height 18
click at [675, 289] on span at bounding box center [674, 291] width 12 height 12
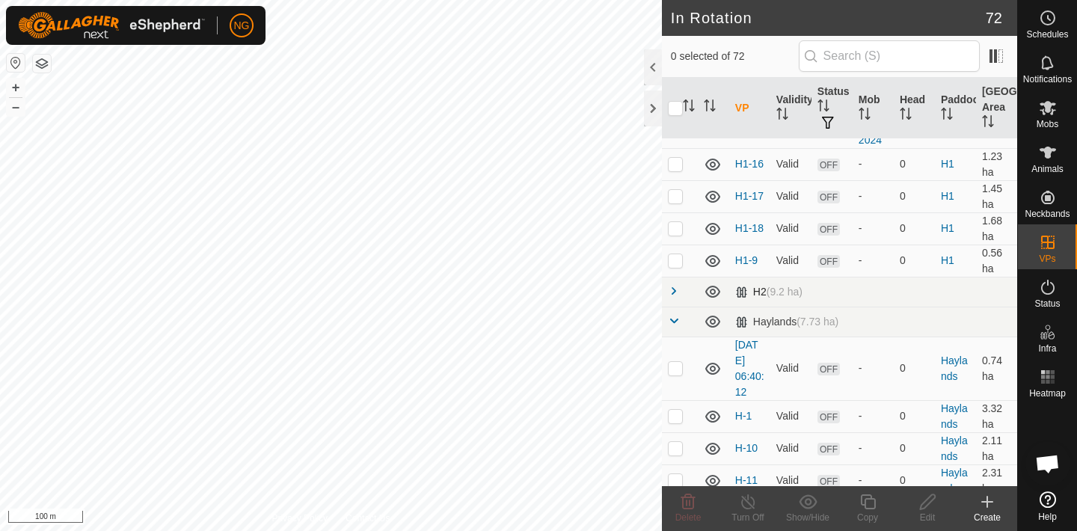
click at [673, 292] on span at bounding box center [674, 291] width 12 height 12
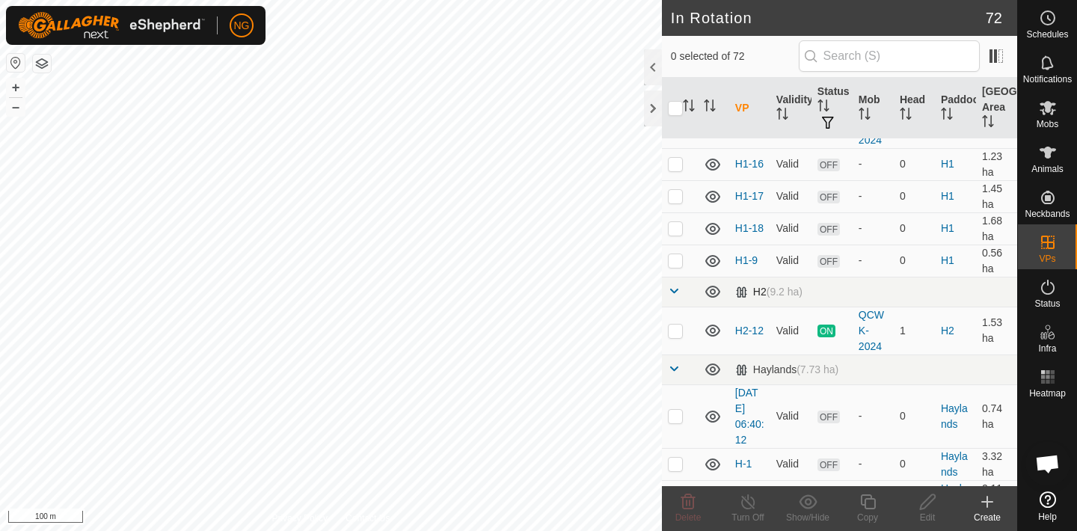
click at [673, 292] on span at bounding box center [674, 291] width 12 height 12
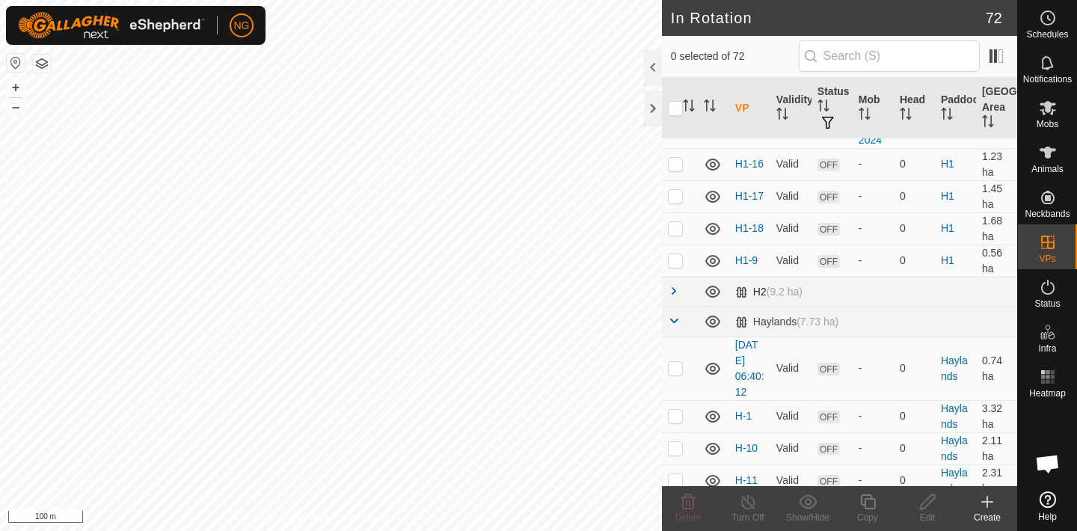
click at [673, 293] on span at bounding box center [674, 291] width 12 height 12
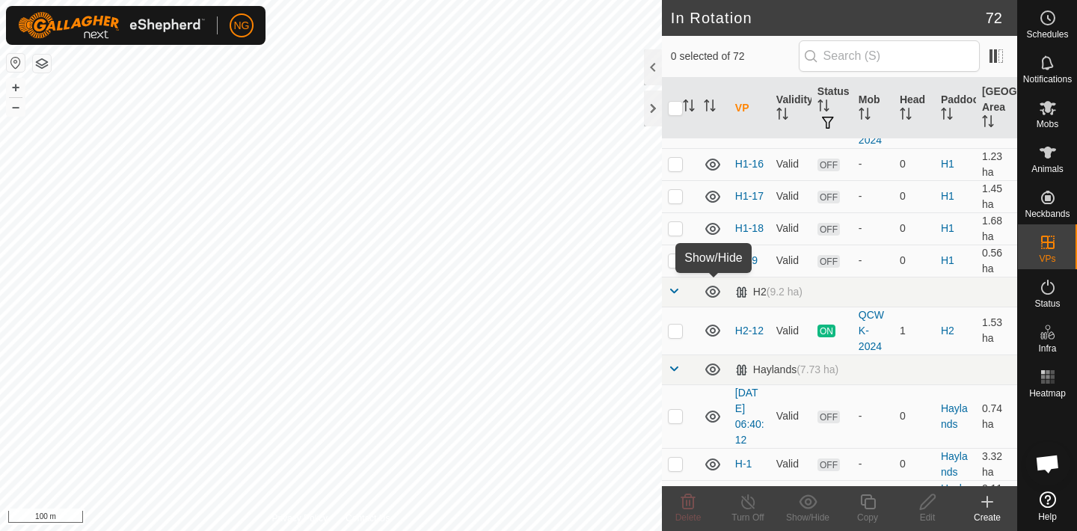
click at [714, 288] on icon at bounding box center [713, 292] width 18 height 18
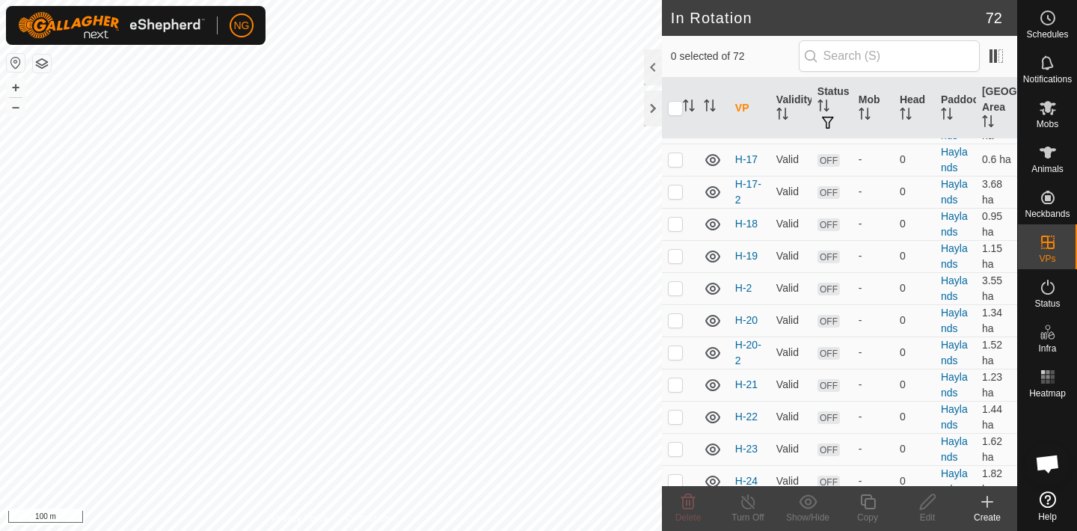
scroll to position [992, 0]
click at [675, 284] on p-checkbox at bounding box center [675, 286] width 15 height 12
checkbox input "false"
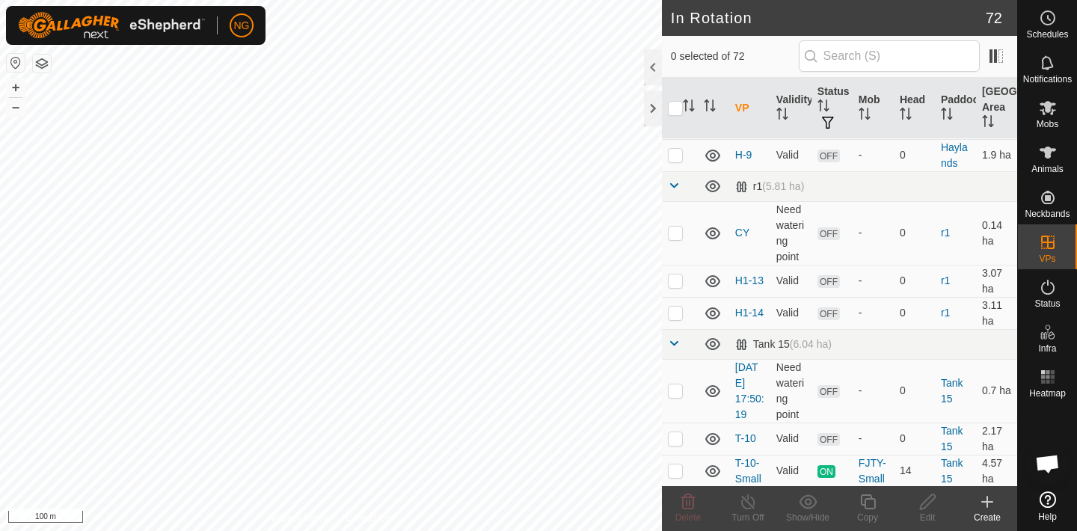
scroll to position [1739, 0]
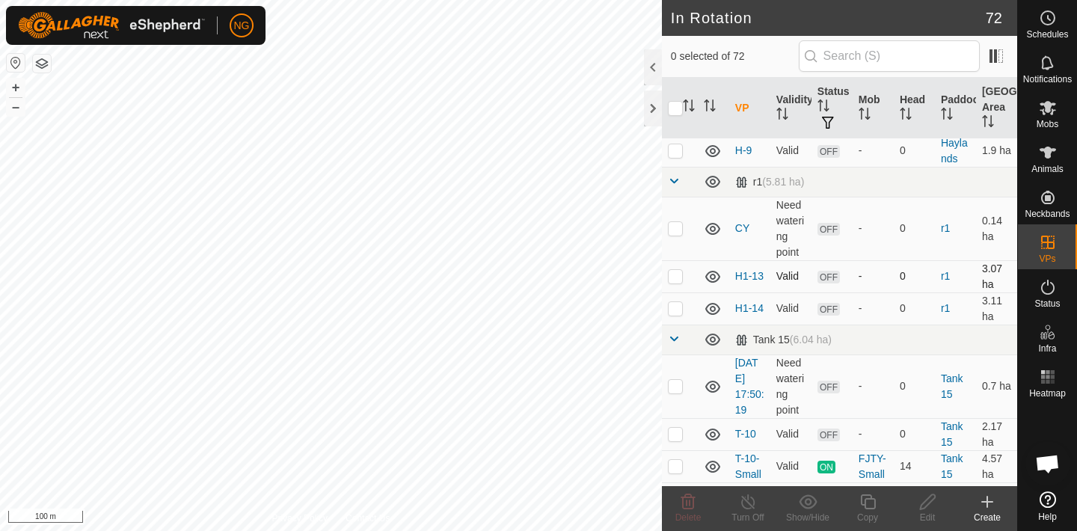
click at [675, 277] on p-checkbox at bounding box center [675, 276] width 15 height 12
checkbox input "false"
click at [676, 305] on p-checkbox at bounding box center [675, 308] width 15 height 12
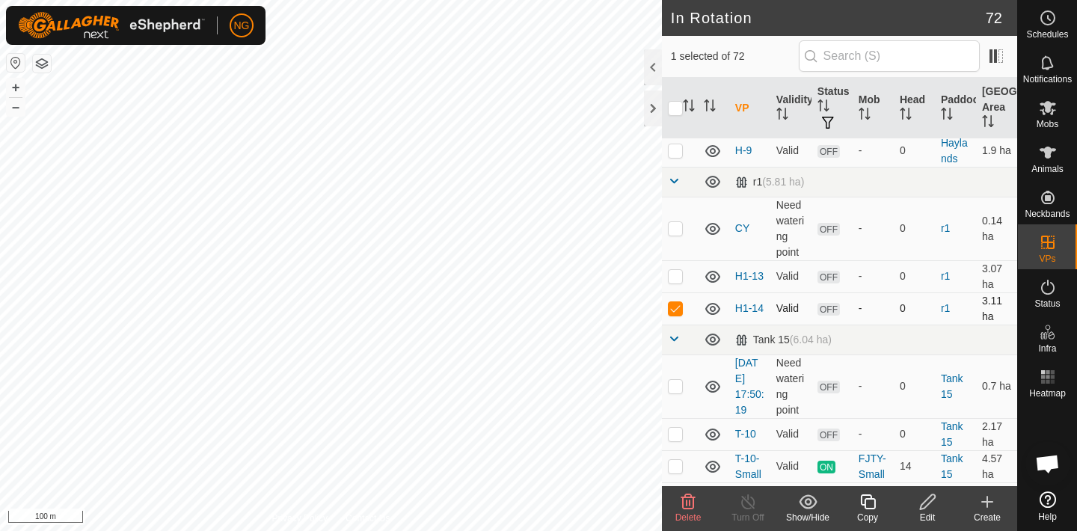
checkbox input "false"
click at [676, 271] on p-checkbox at bounding box center [675, 276] width 15 height 12
click at [675, 271] on p-checkbox at bounding box center [675, 276] width 15 height 12
checkbox input "false"
click at [678, 304] on p-checkbox at bounding box center [675, 308] width 15 height 12
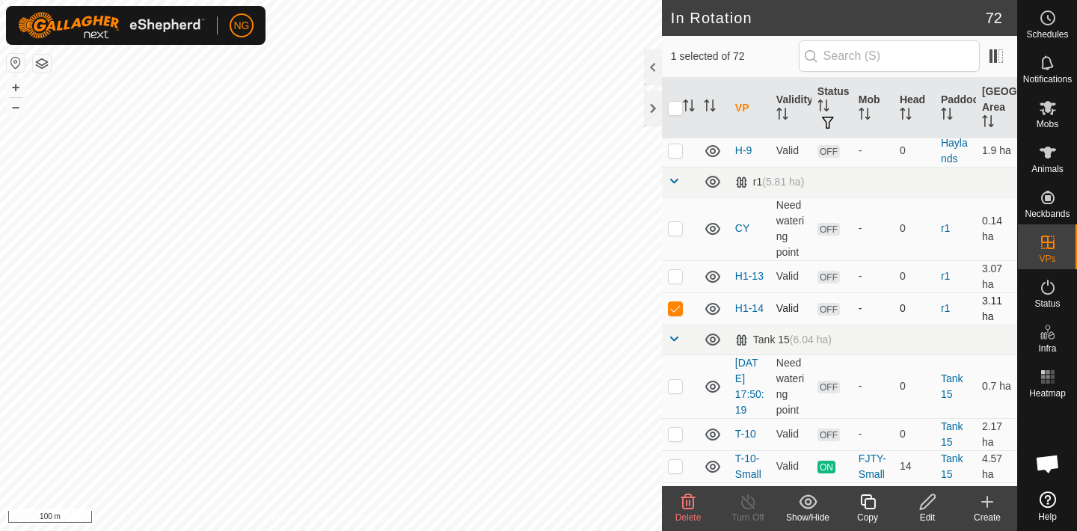
click at [678, 304] on p-checkbox at bounding box center [675, 308] width 15 height 12
checkbox input "false"
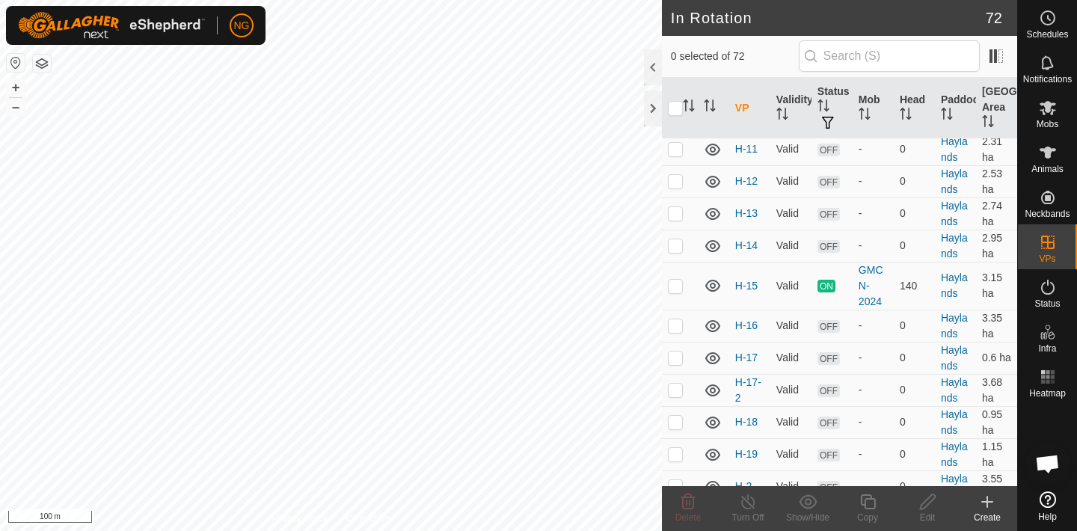
scroll to position [796, 0]
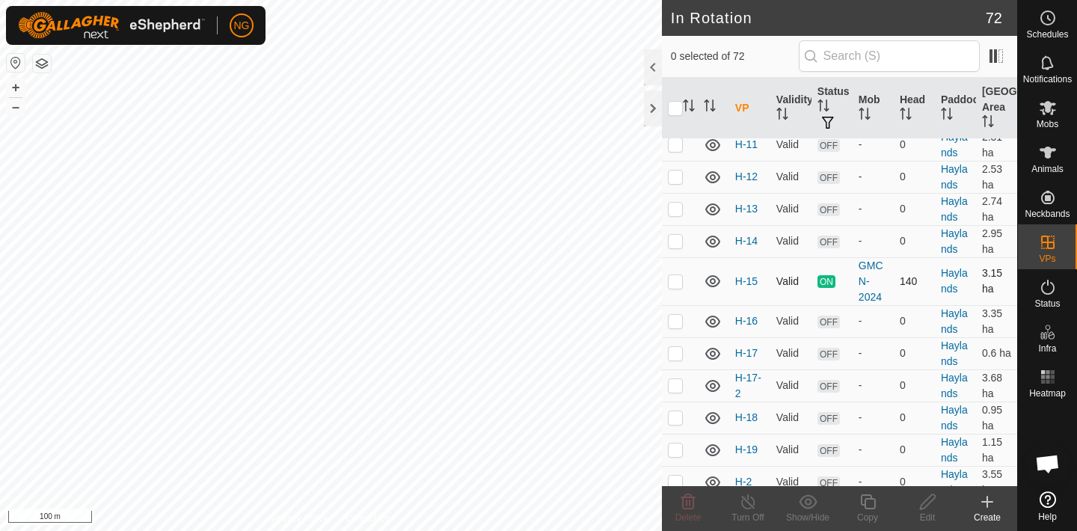
click at [672, 280] on p-checkbox at bounding box center [675, 281] width 15 height 12
checkbox input "false"
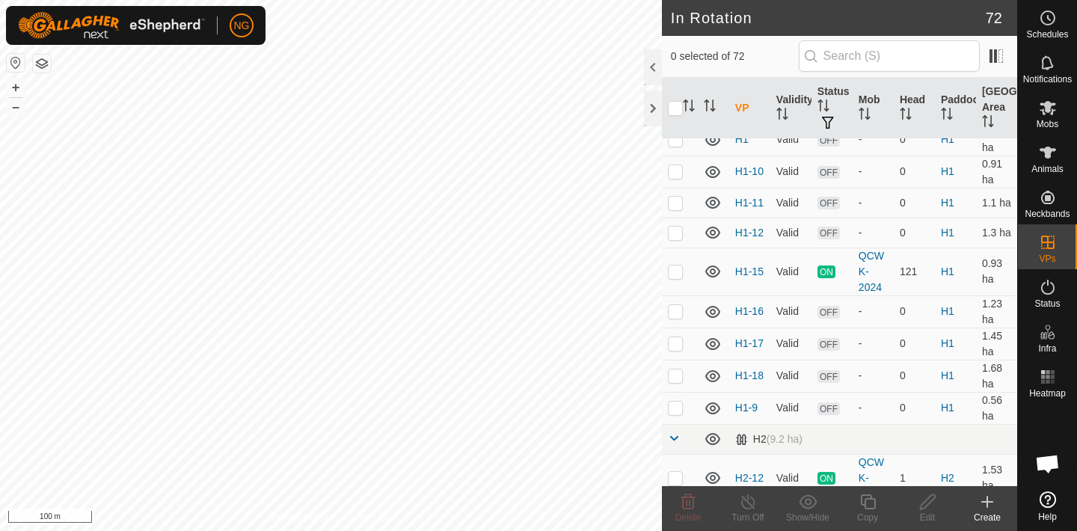
scroll to position [257, 0]
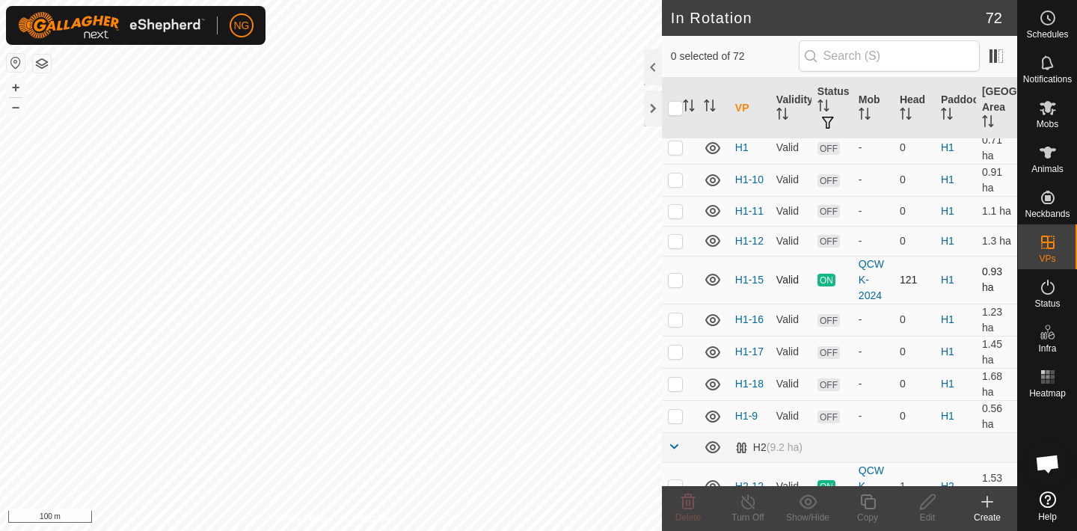
click at [677, 281] on p-checkbox at bounding box center [675, 280] width 15 height 12
checkbox input "false"
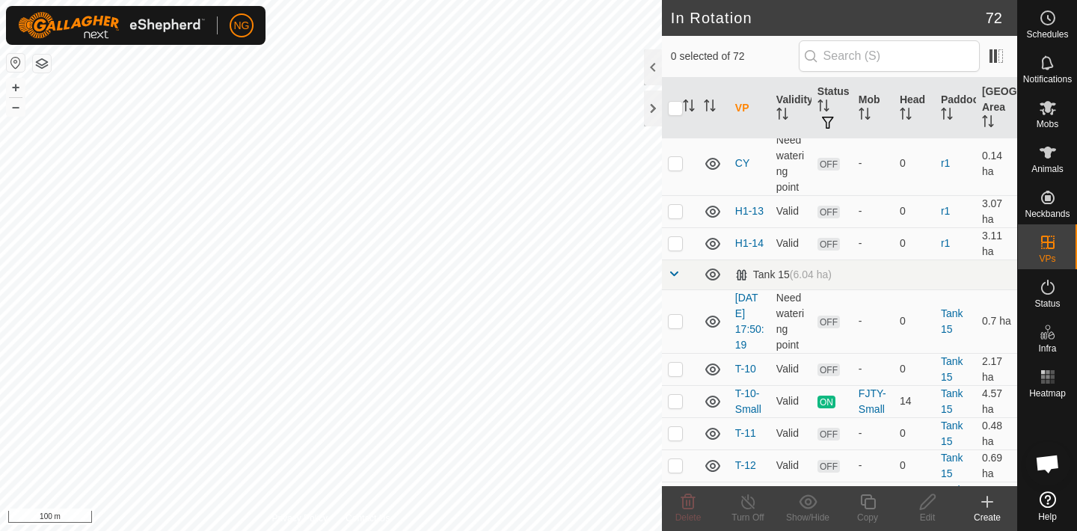
scroll to position [1805, 0]
click at [674, 212] on p-checkbox at bounding box center [675, 209] width 15 height 12
checkbox input "true"
click at [928, 503] on icon at bounding box center [927, 501] width 15 height 15
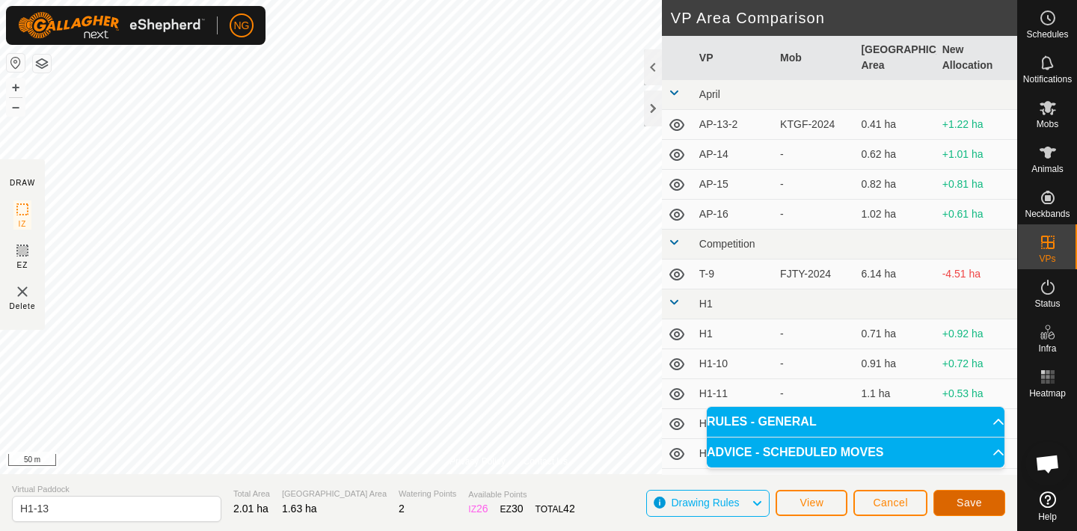
click at [953, 495] on button "Save" at bounding box center [969, 503] width 72 height 26
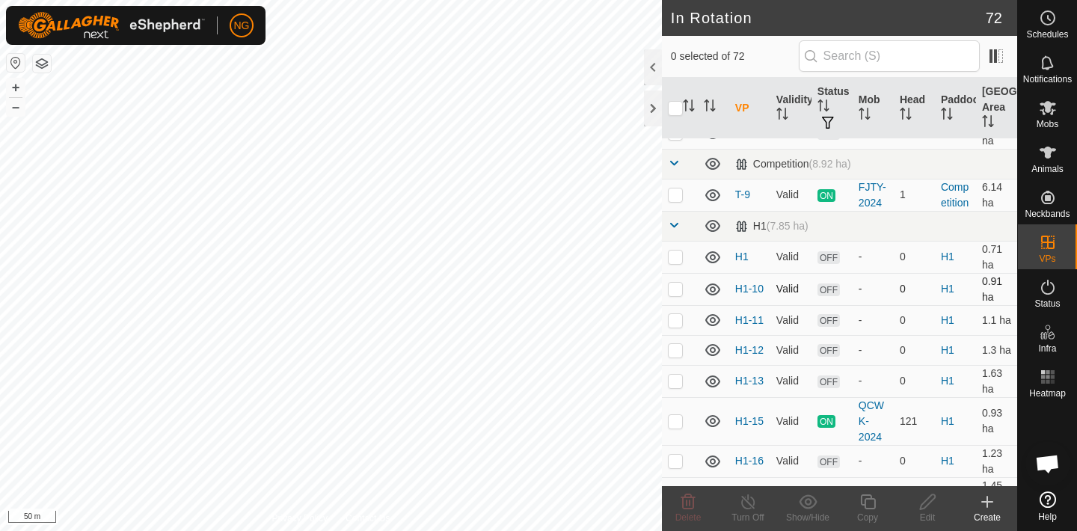
scroll to position [155, 0]
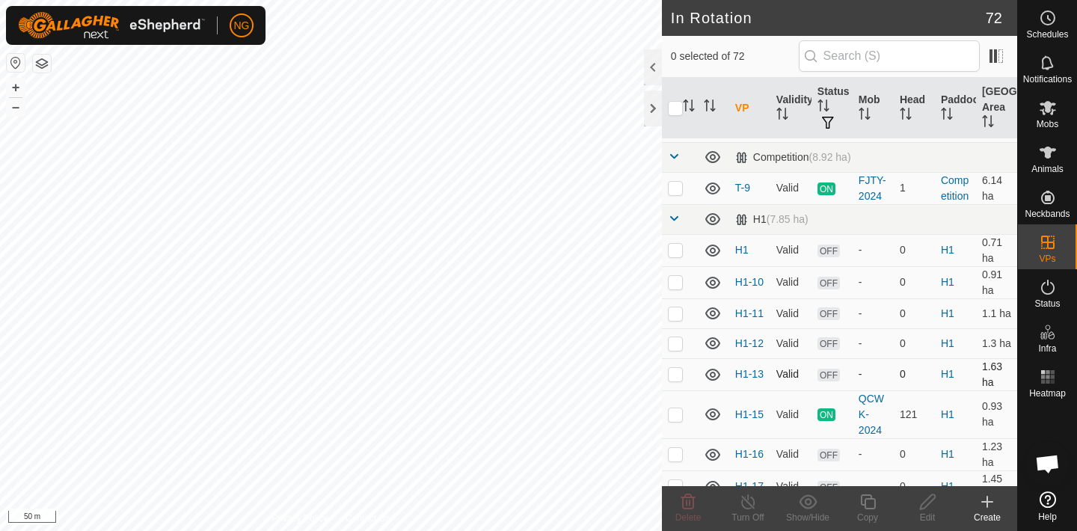
click at [675, 375] on div "NG Schedules Notifications Mobs Animals Neckbands VPs Status Infra Heatmap Help…" at bounding box center [538, 265] width 1077 height 531
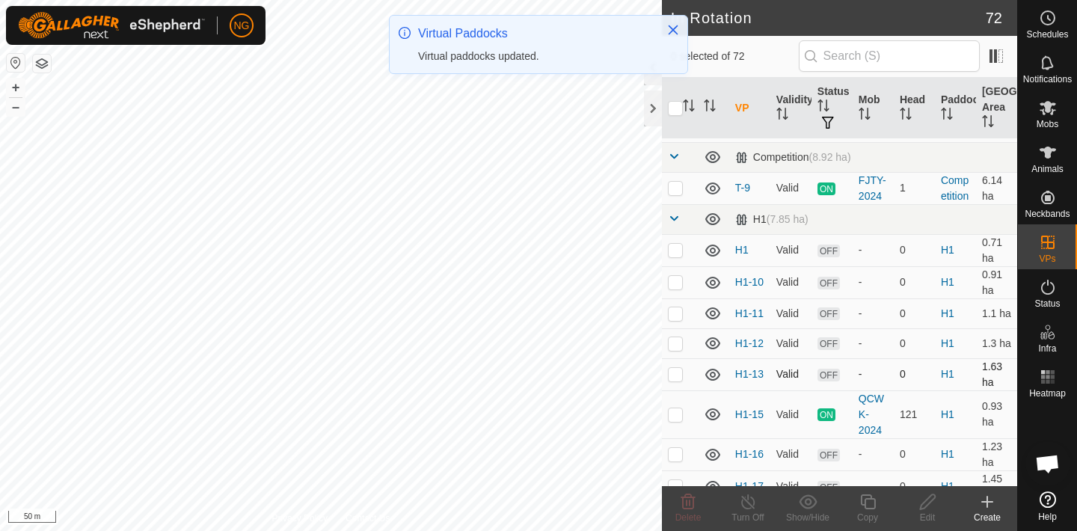
click at [675, 375] on p-checkbox at bounding box center [675, 374] width 15 height 12
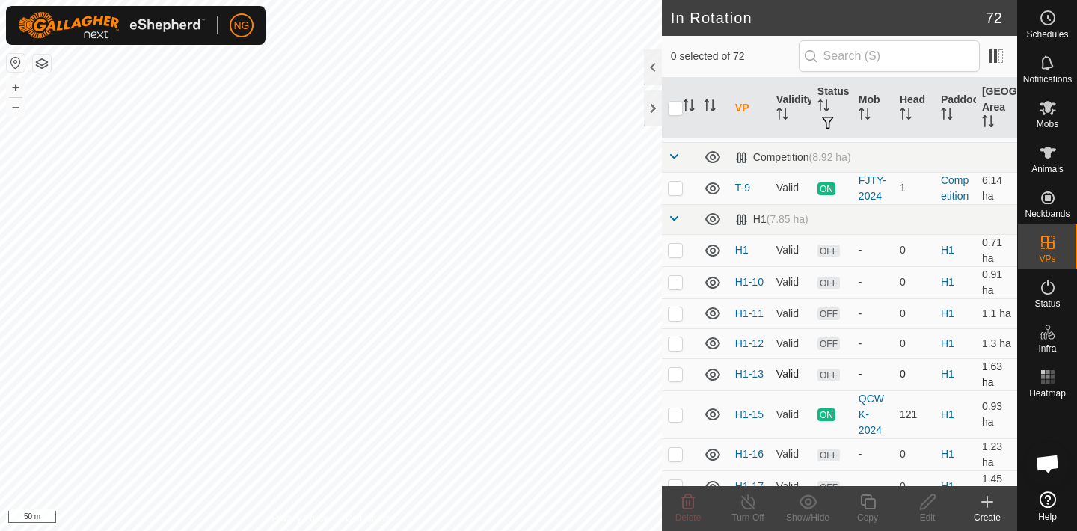
click at [675, 376] on p-checkbox at bounding box center [675, 374] width 15 height 12
checkbox input "false"
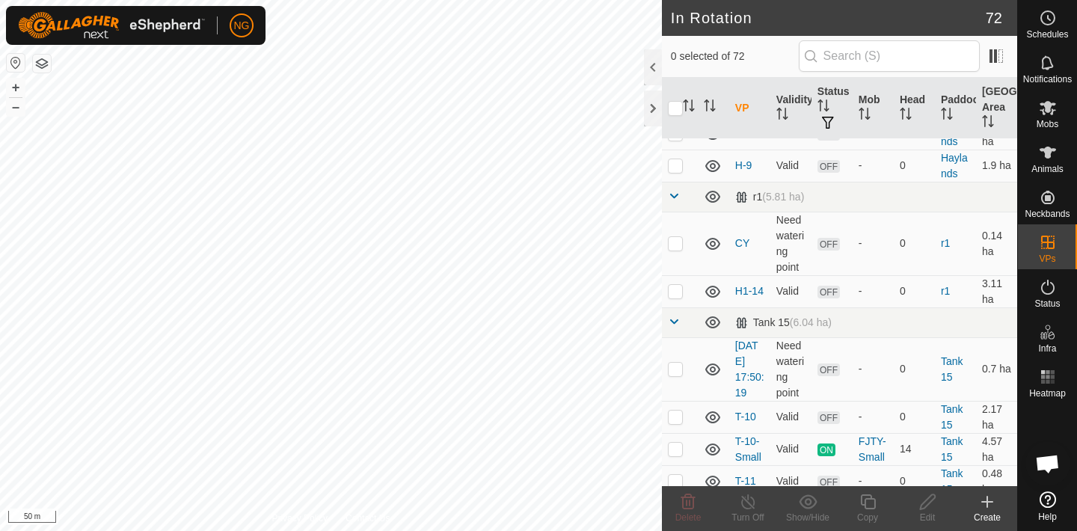
scroll to position [1744, 0]
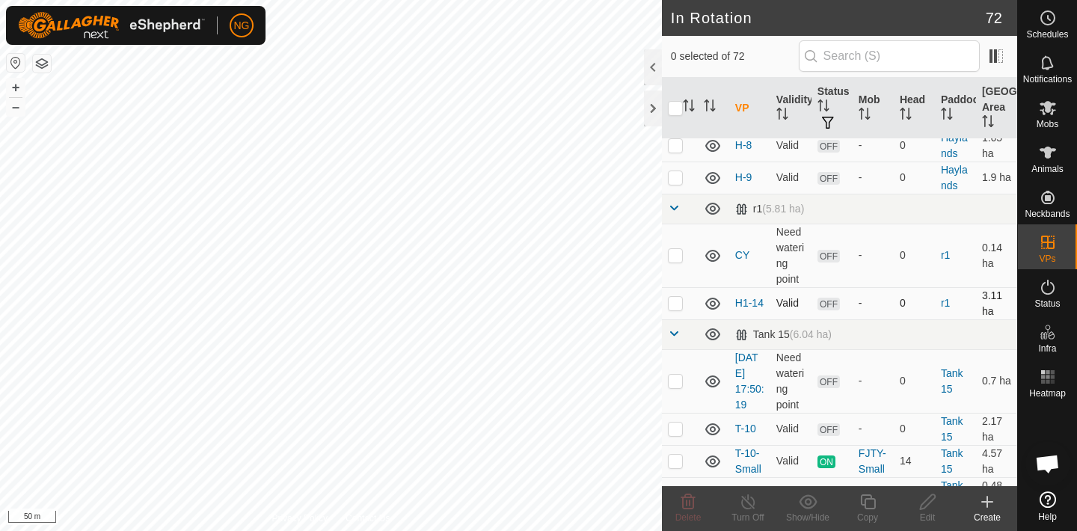
click at [673, 302] on p-checkbox at bounding box center [675, 303] width 15 height 12
checkbox input "true"
click at [927, 505] on icon at bounding box center [927, 501] width 15 height 15
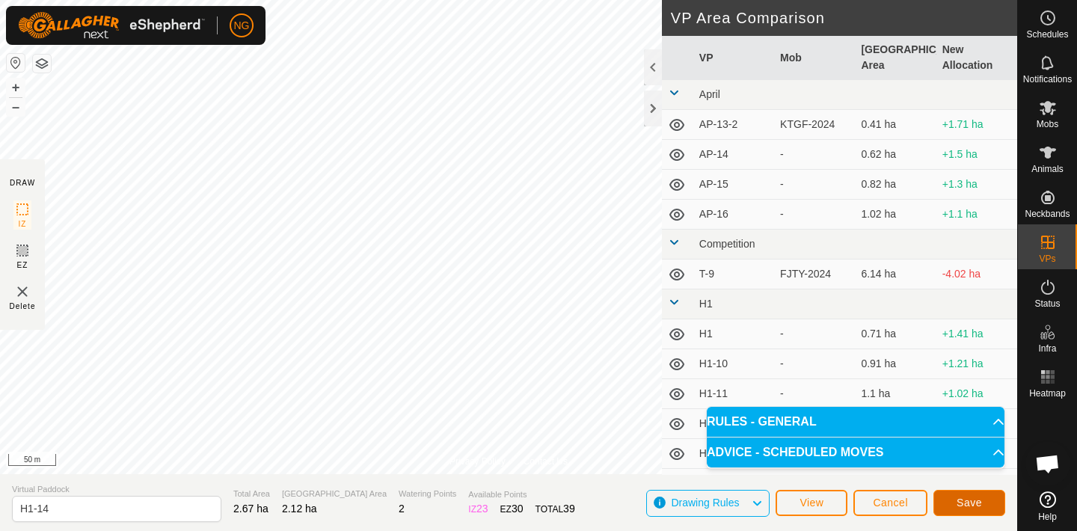
click at [956, 500] on span "Save" at bounding box center [968, 503] width 25 height 12
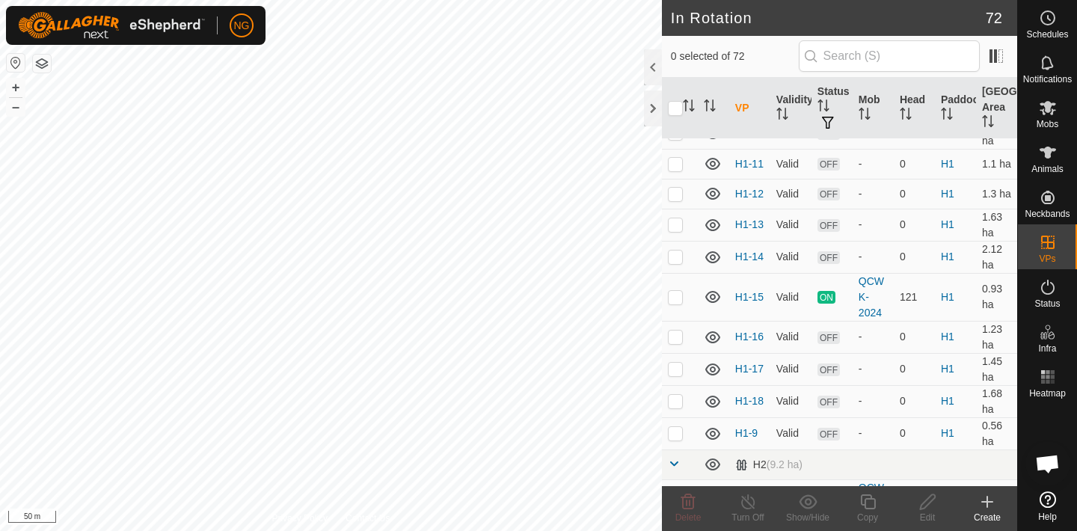
scroll to position [306, 0]
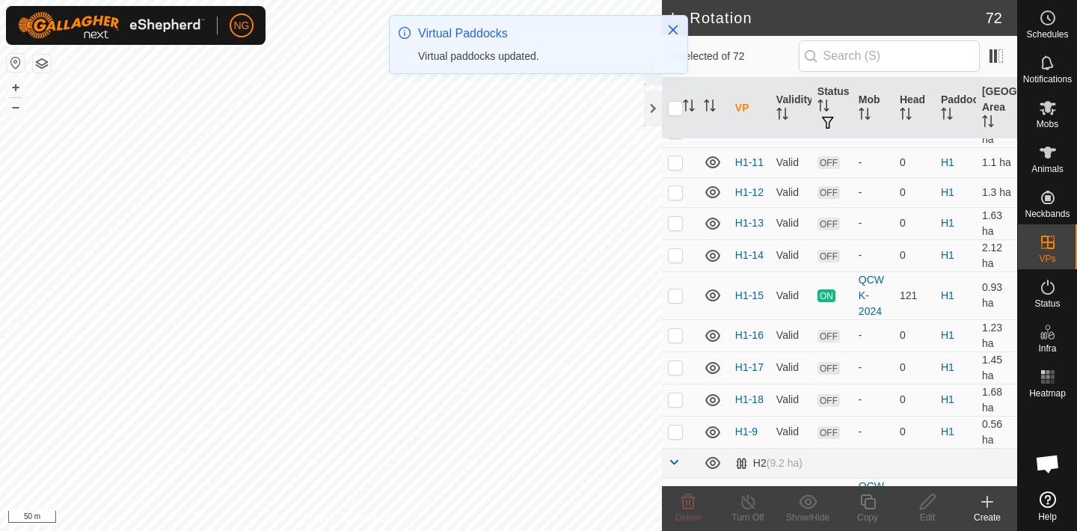
click at [675, 257] on p-checkbox at bounding box center [675, 255] width 15 height 12
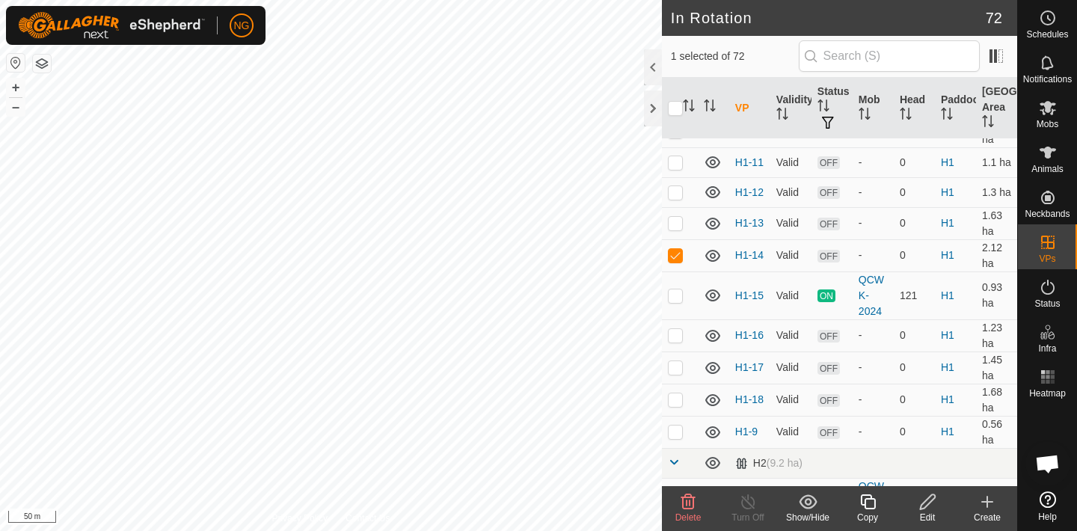
click at [675, 257] on p-checkbox at bounding box center [675, 255] width 15 height 12
checkbox input "false"
click at [674, 334] on p-checkbox at bounding box center [675, 335] width 15 height 12
checkbox input "false"
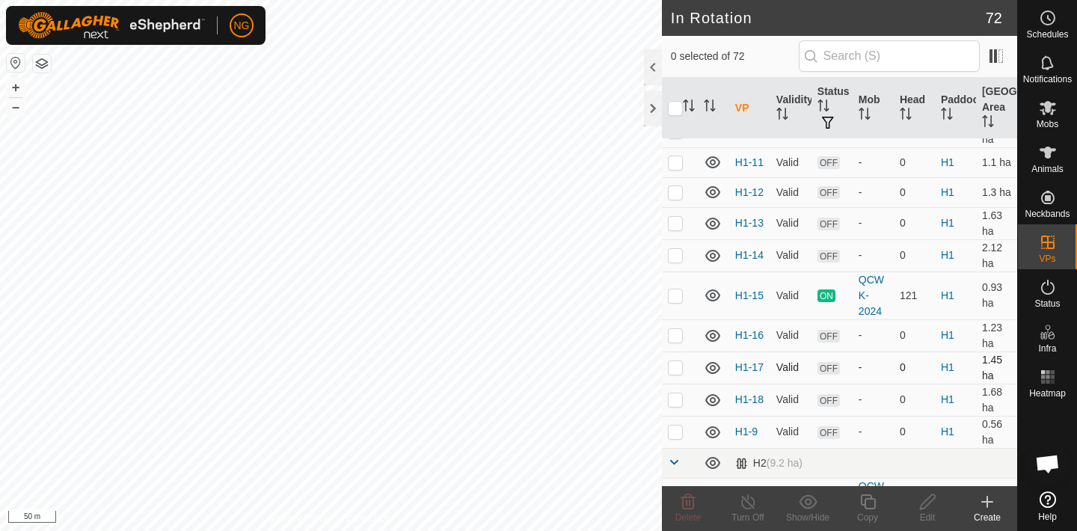
click at [675, 366] on p-checkbox at bounding box center [675, 367] width 15 height 12
checkbox input "false"
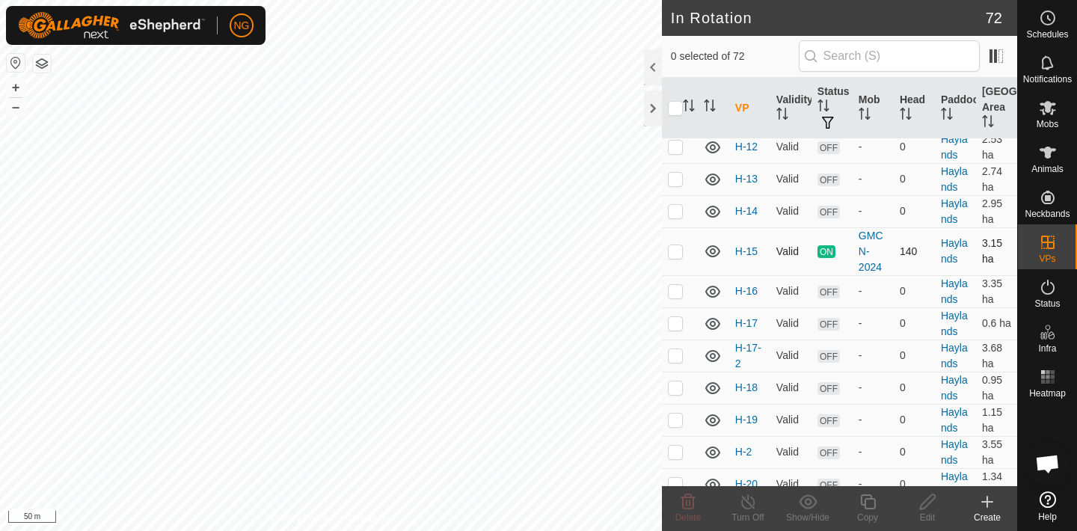
scroll to position [893, 0]
click at [675, 322] on p-checkbox at bounding box center [675, 321] width 15 height 12
checkbox input "false"
click at [675, 355] on p-checkbox at bounding box center [675, 353] width 15 height 12
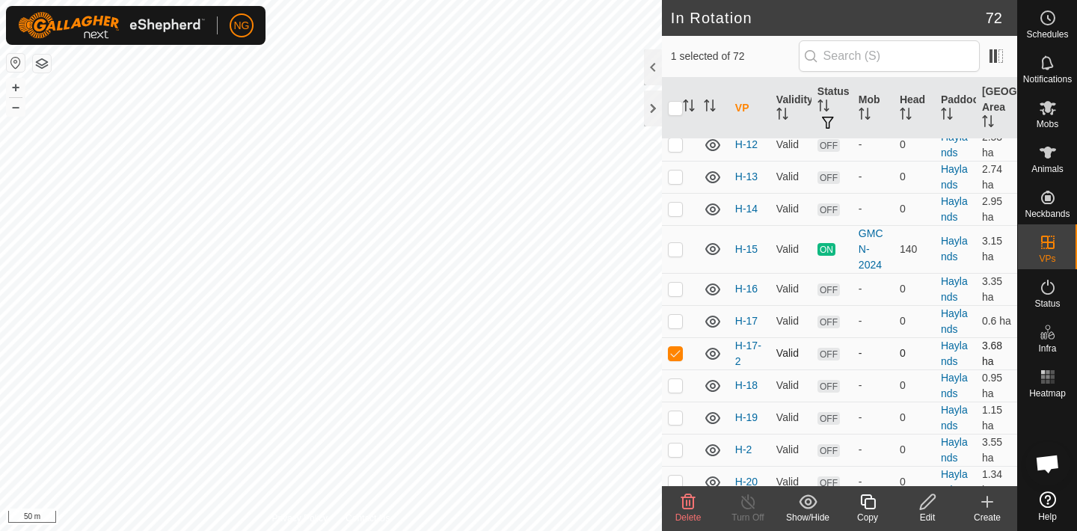
click at [675, 355] on p-checkbox at bounding box center [675, 353] width 15 height 12
click at [664, 530] on html "NG Schedules Notifications Mobs Animals Neckbands VPs Status Infra Heatmap Help…" at bounding box center [538, 265] width 1077 height 531
click at [674, 352] on p-checkbox at bounding box center [675, 353] width 15 height 12
checkbox input "false"
